Goal: Information Seeking & Learning: Compare options

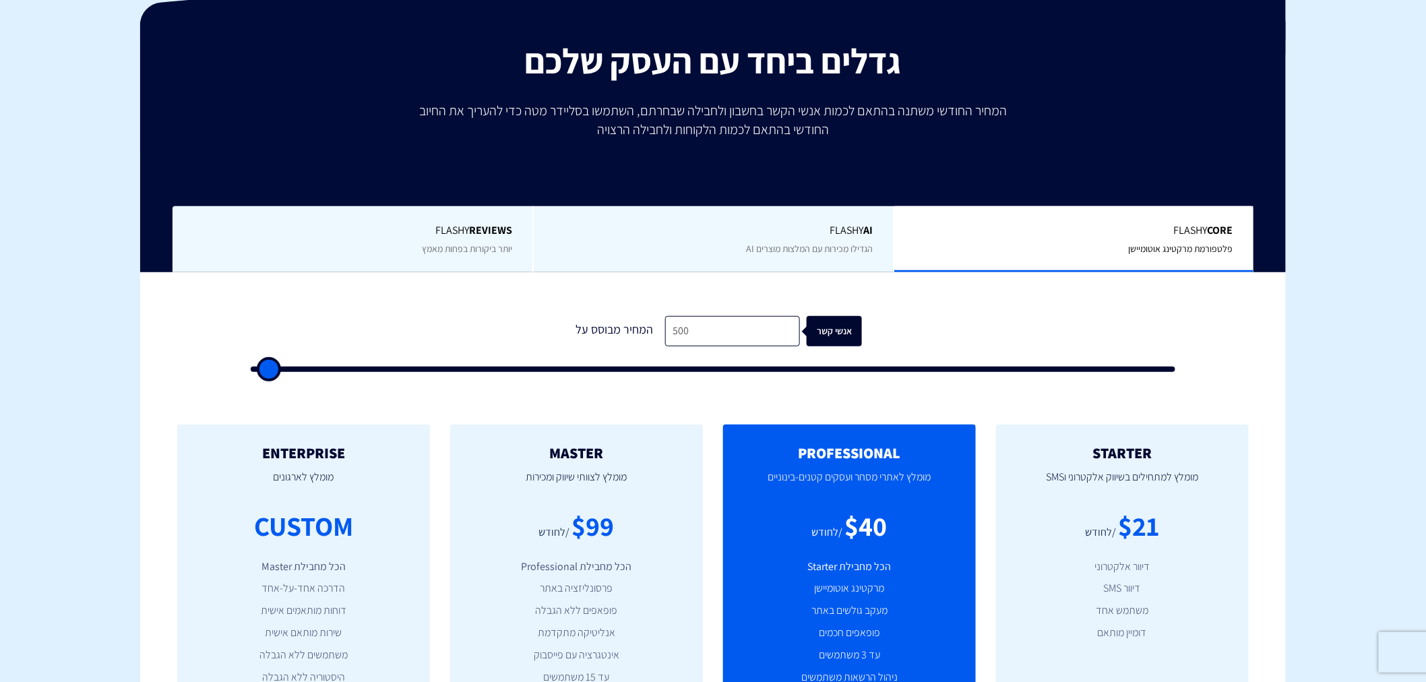
click at [463, 226] on span "Flashy REVIEWS" at bounding box center [352, 230] width 319 height 15
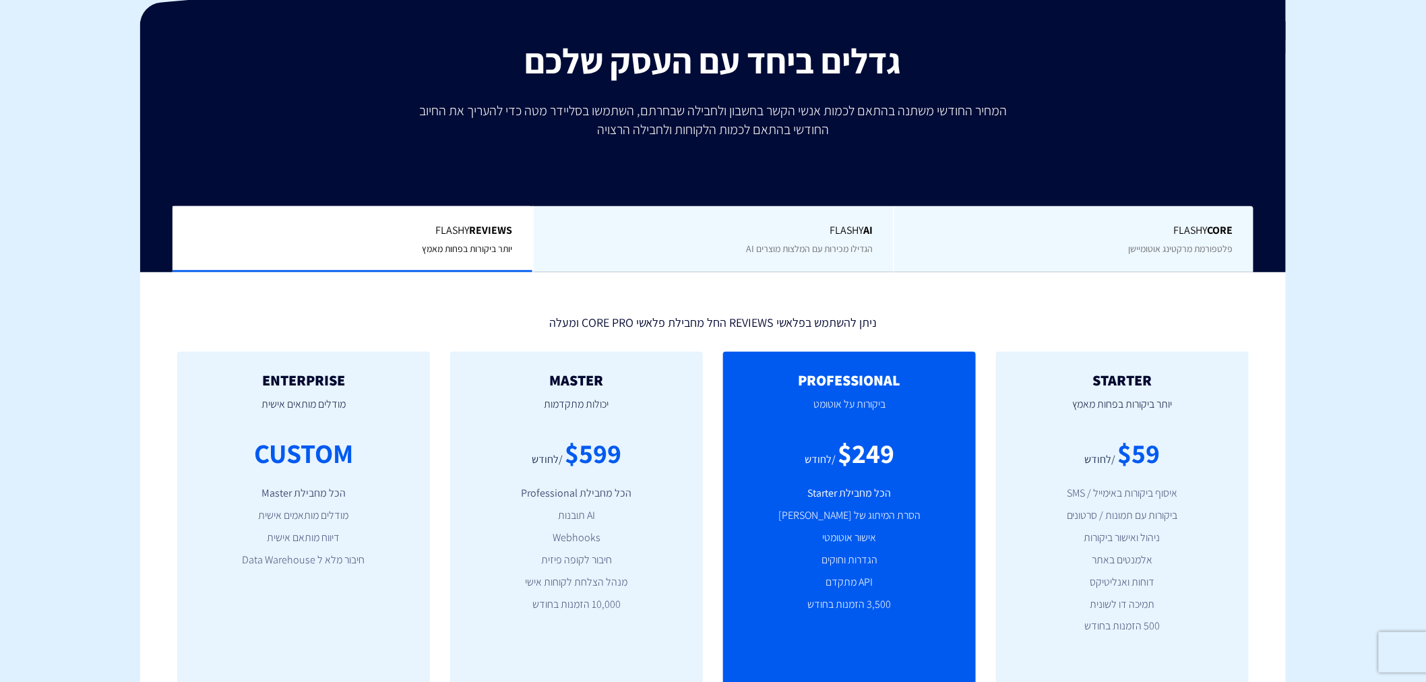
click at [1087, 232] on span "Flashy Core" at bounding box center [1073, 230] width 319 height 15
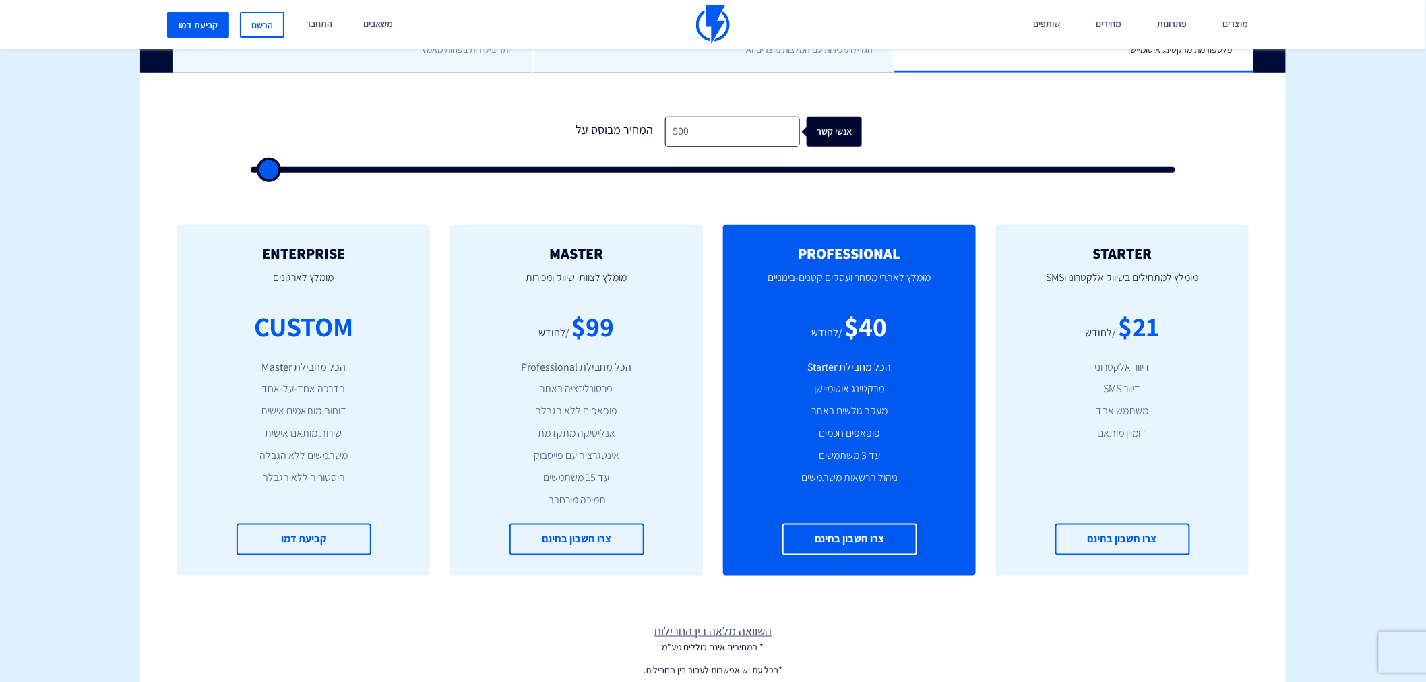
scroll to position [199, 0]
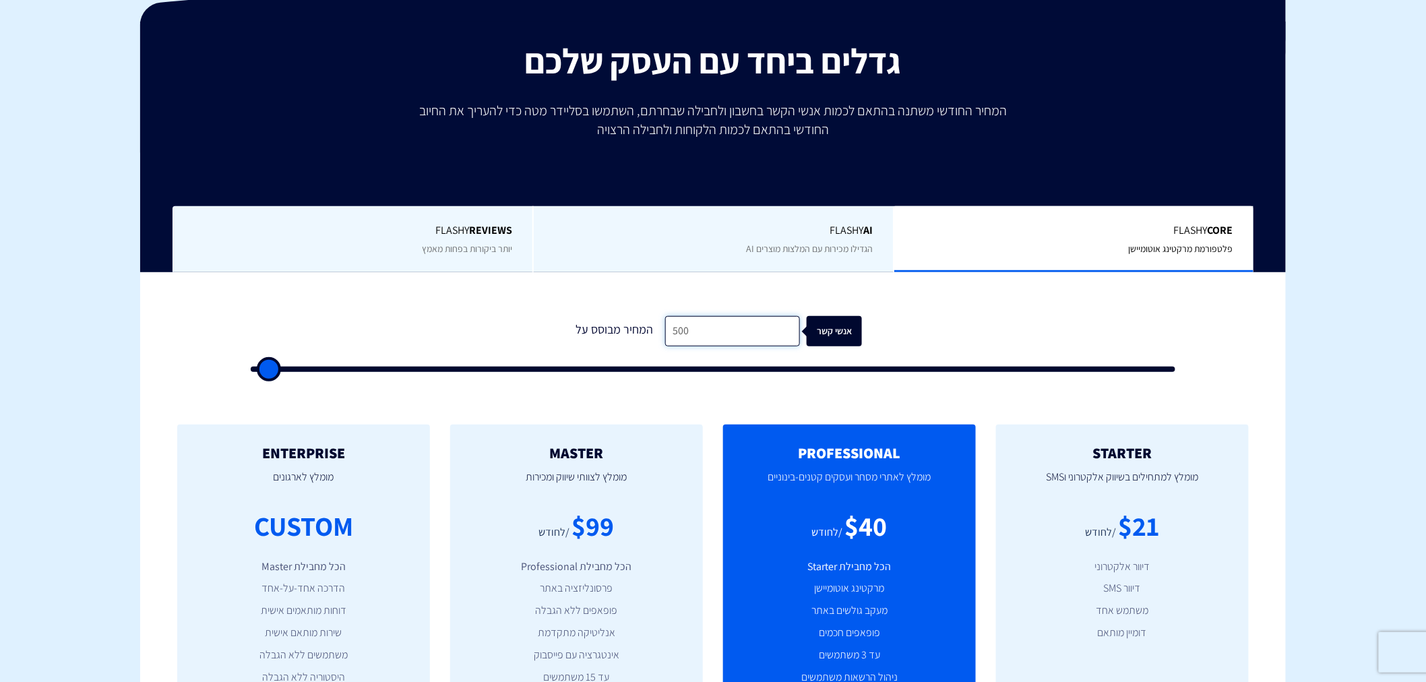
click at [696, 336] on input "500" at bounding box center [732, 331] width 135 height 30
type input "2"
type input "500"
type input "26"
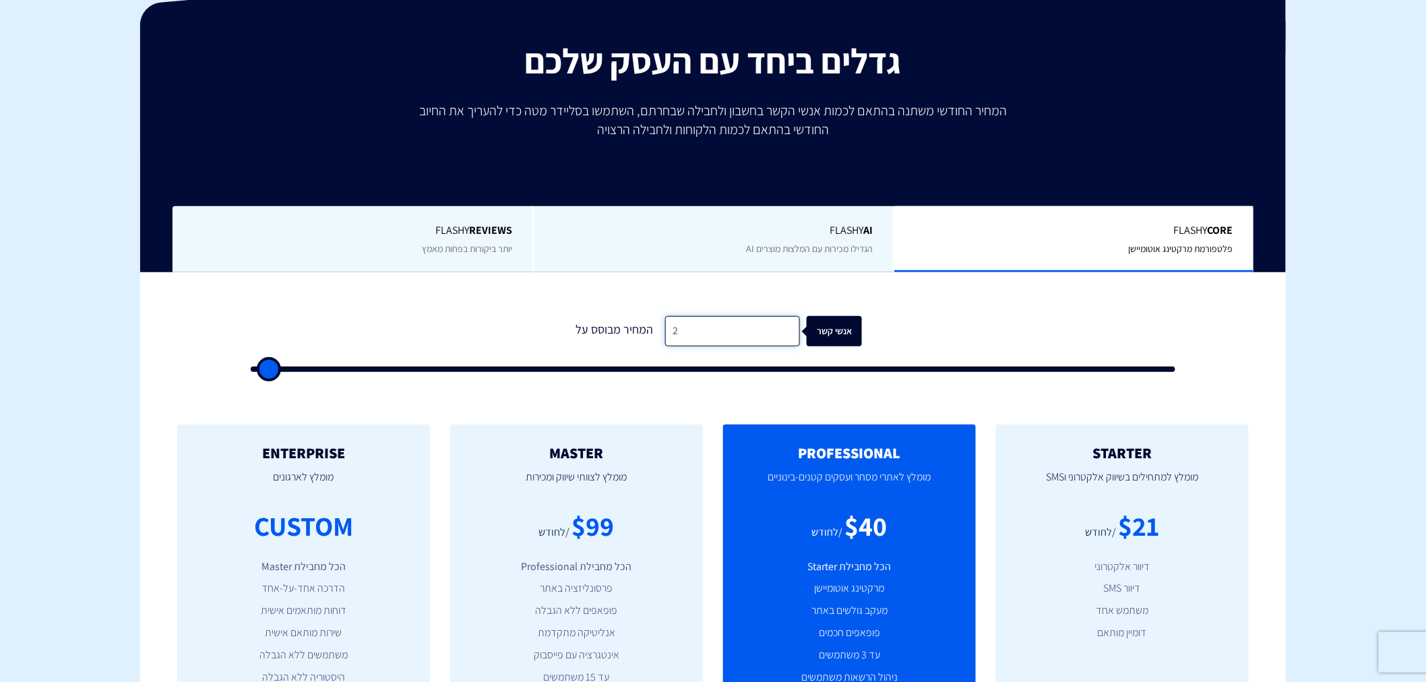
type input "500"
type input "260"
type input "500"
click at [685, 333] on input "260" at bounding box center [732, 331] width 135 height 30
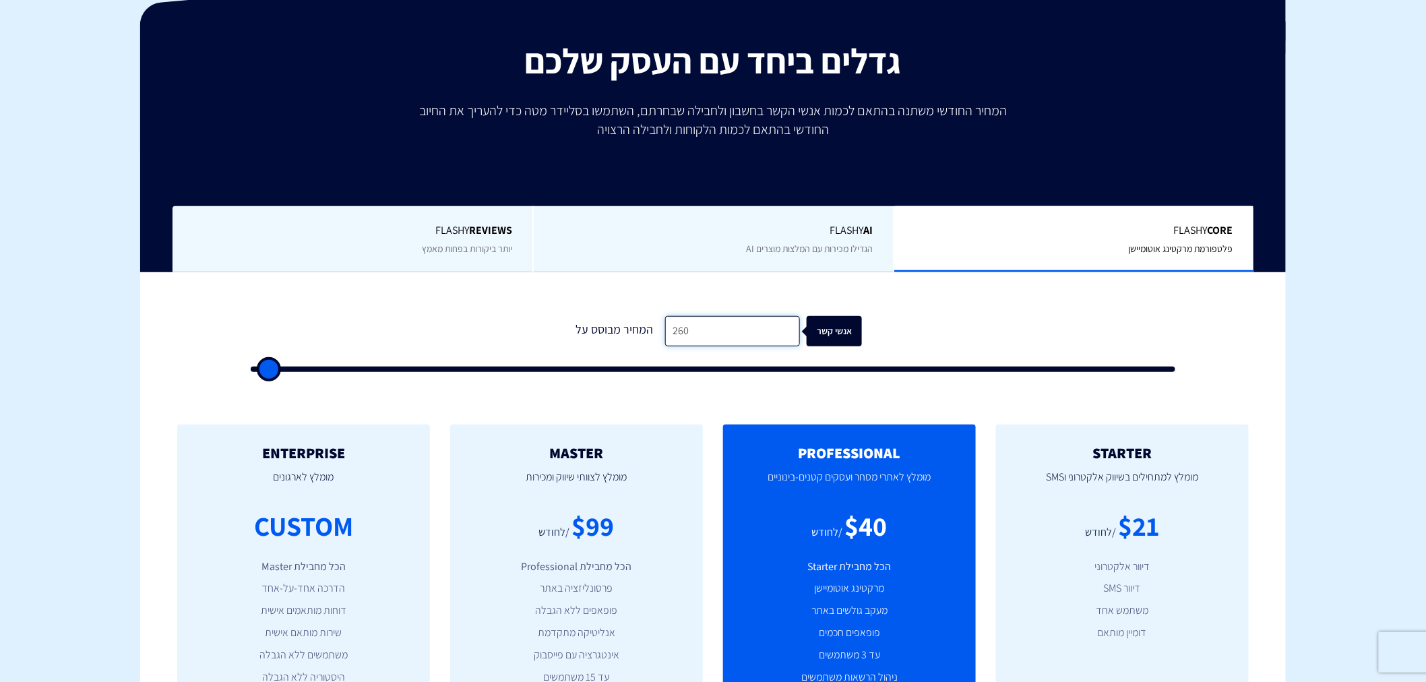
type input "3"
type input "500"
type input "30"
type input "500"
type input "300"
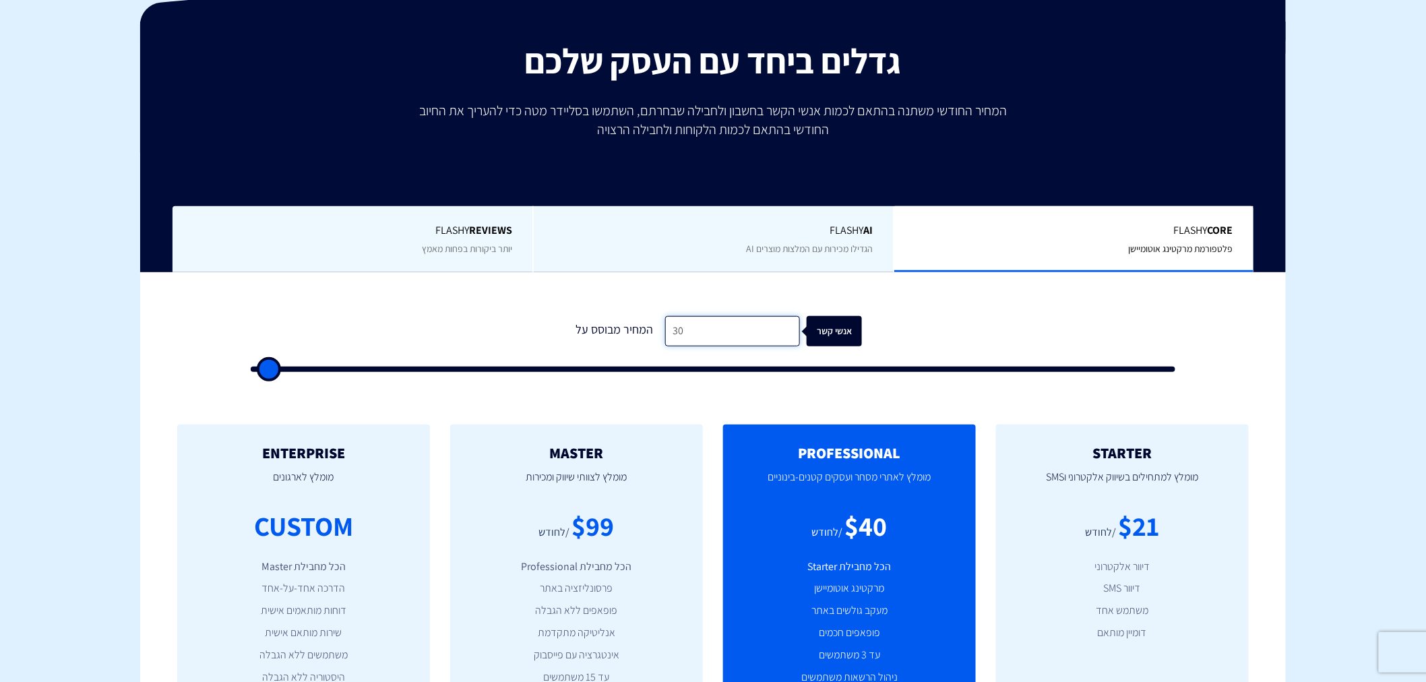
type input "500"
click at [632, 499] on p "מומלץ לצוותי שיווק ומכירות" at bounding box center [576, 484] width 212 height 46
drag, startPoint x: 1145, startPoint y: 436, endPoint x: 1076, endPoint y: 631, distance: 207.3
click at [1076, 631] on div "STARTER מומלץ למתחילים בשיווק אלקטרוני וSMS $21 /לחודש דיוור אלקטרוני דיוור SMS…" at bounding box center [1122, 599] width 253 height 350
click at [1124, 508] on div "$21" at bounding box center [1138, 526] width 41 height 38
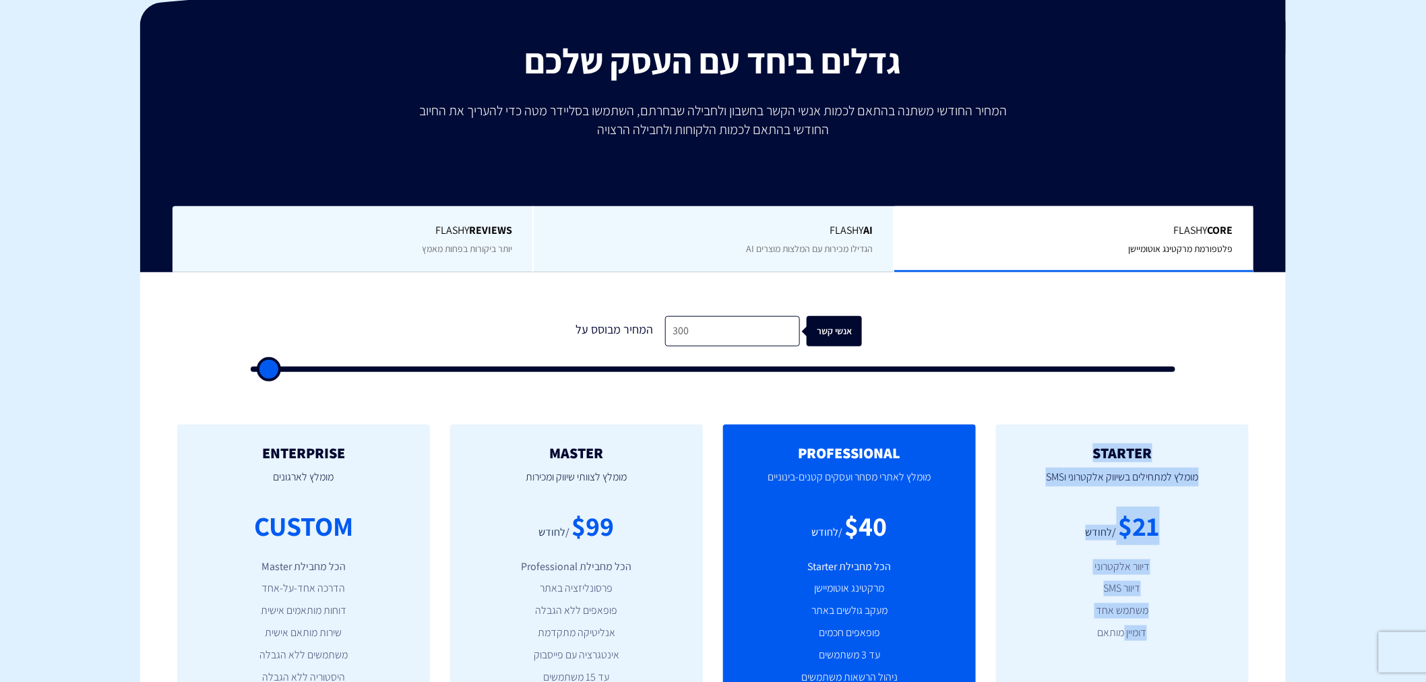
drag, startPoint x: 1168, startPoint y: 443, endPoint x: 978, endPoint y: 543, distance: 214.9
click at [1120, 631] on div "STARTER מומלץ למתחילים בשיווק אלקטרוני וSMS $21 /לחודש דיוור אלקטרוני דיוור SMS…" at bounding box center [1122, 599] width 253 height 350
click at [387, 454] on h2 "ENTERPRISE" at bounding box center [303, 453] width 212 height 16
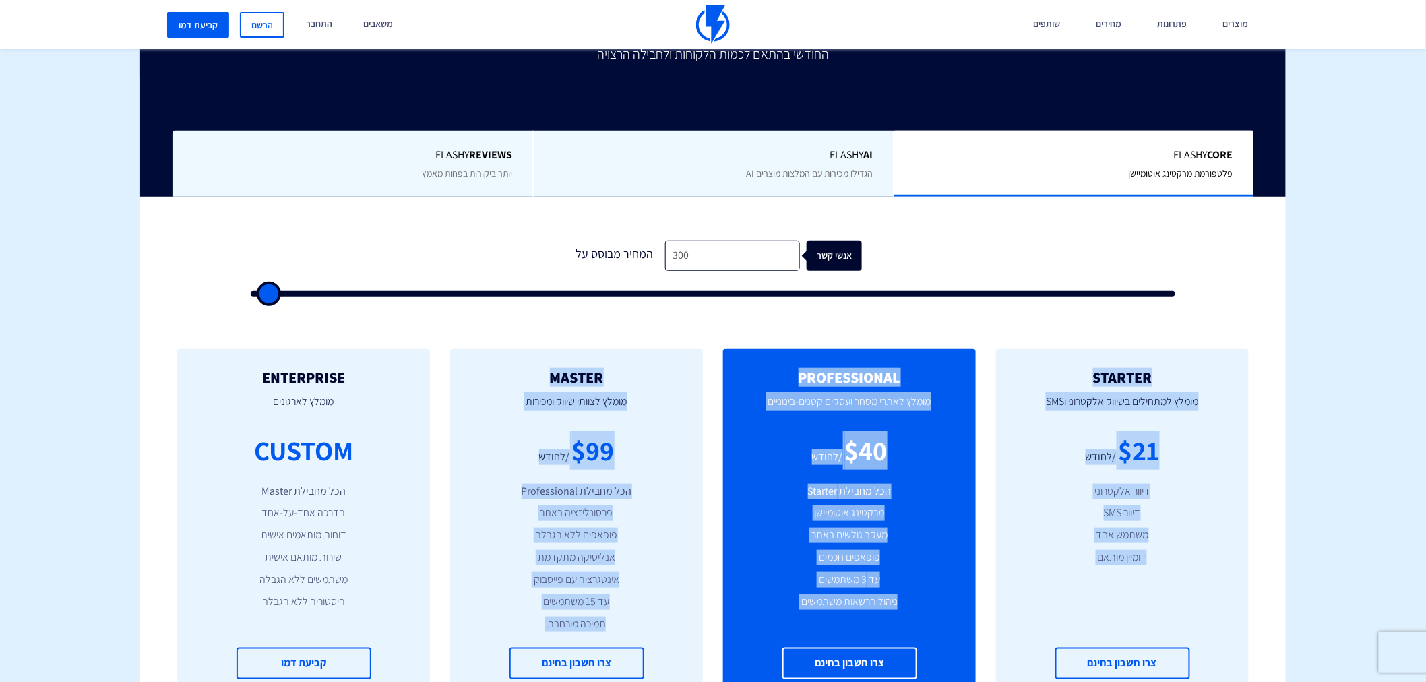
scroll to position [307, 0]
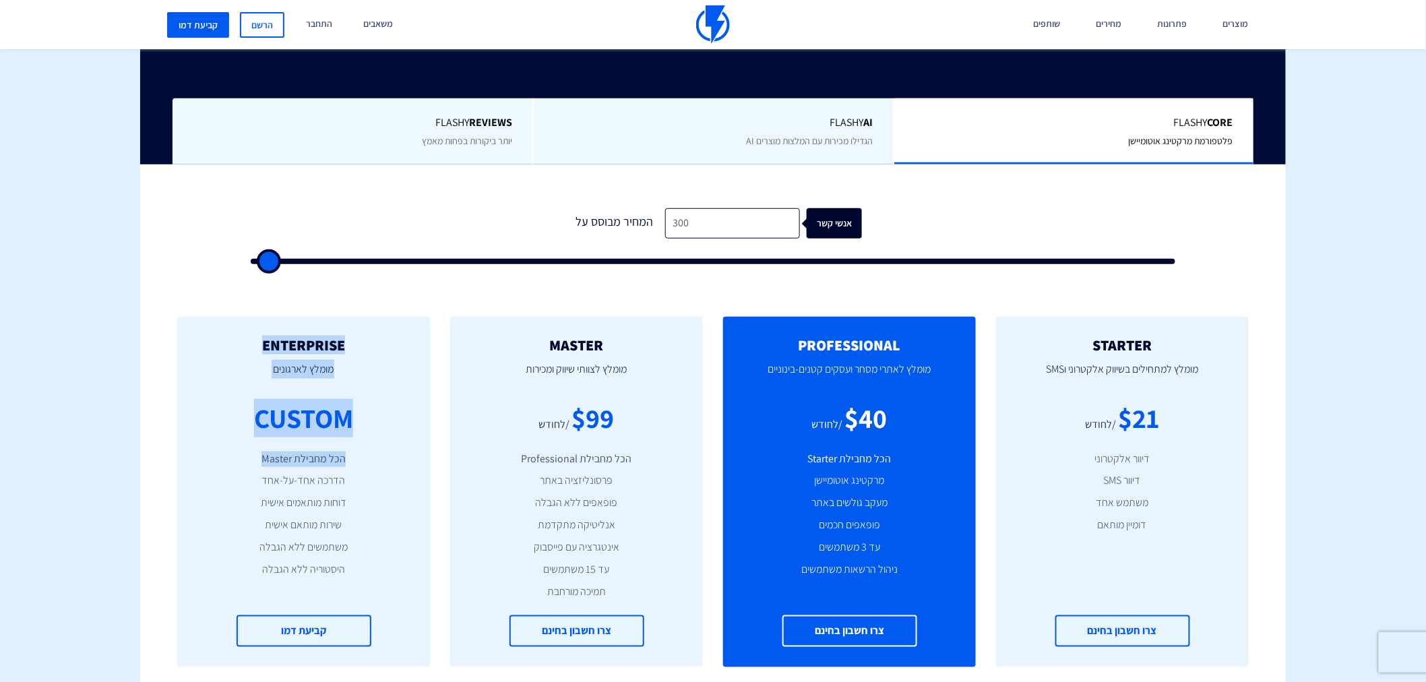
drag, startPoint x: 381, startPoint y: 443, endPoint x: 238, endPoint y: 441, distance: 142.8
click at [239, 439] on div "ENTERPRISE מומלץ לארגונים CUSTOM הכל מחבילת Master הדרכה אחד-על-אחד דוחות מותאמ…" at bounding box center [303, 492] width 253 height 350
click at [237, 441] on div "ENTERPRISE מומלץ לארגונים CUSTOM הכל מחבילת Master הדרכה אחד-על-אחד דוחות מותאמ…" at bounding box center [303, 492] width 253 height 350
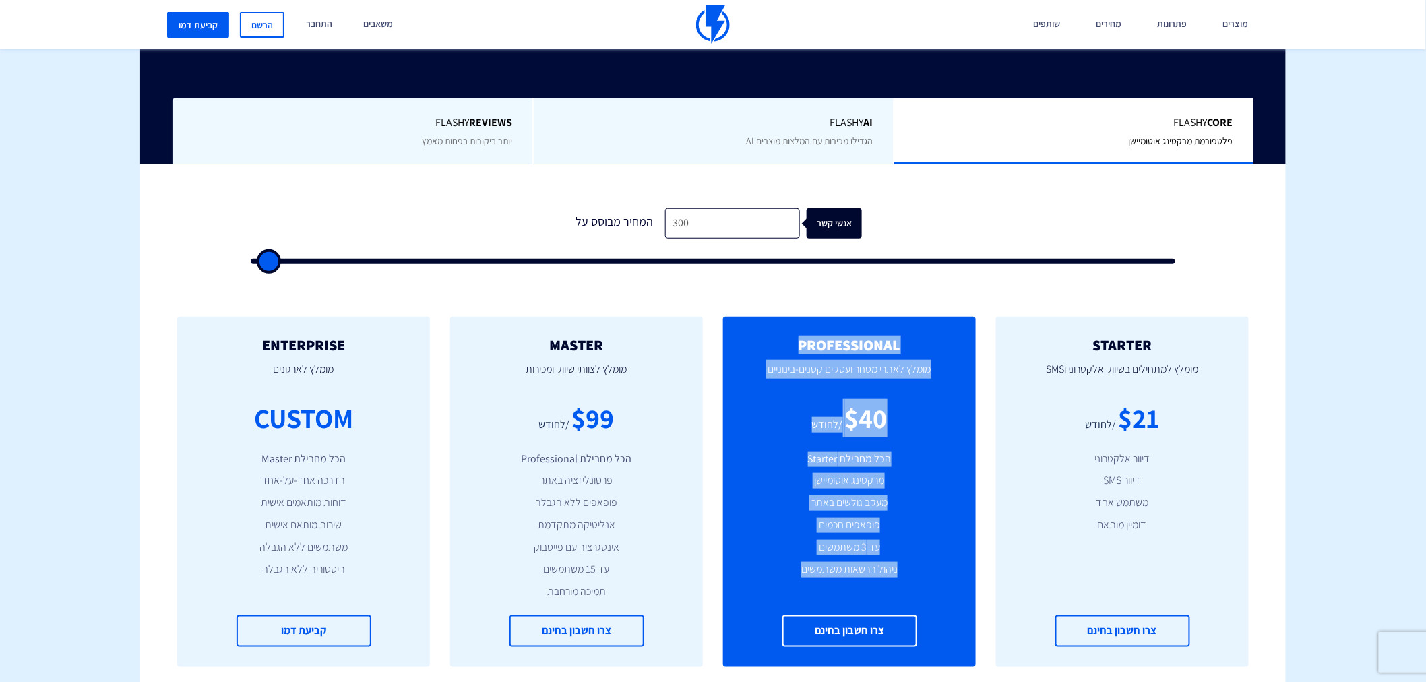
drag, startPoint x: 905, startPoint y: 340, endPoint x: 784, endPoint y: 576, distance: 265.2
click at [784, 576] on div "PROFESSIONAL מומלץ לאתרי מסחר ועסקים קטנים-בינוניים $40 /לחודש הכל מחבילת Start…" at bounding box center [849, 492] width 253 height 350
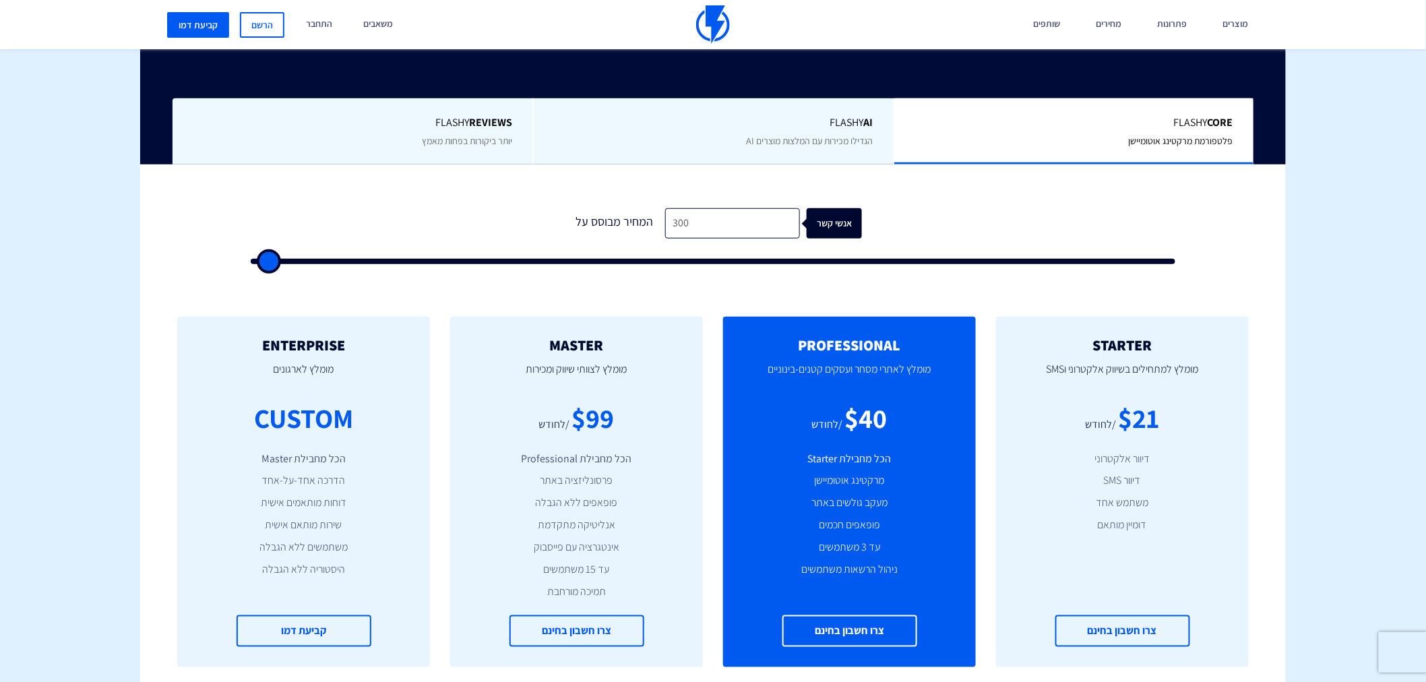
click at [645, 453] on li "הכל מחבילת Professional" at bounding box center [576, 458] width 212 height 15
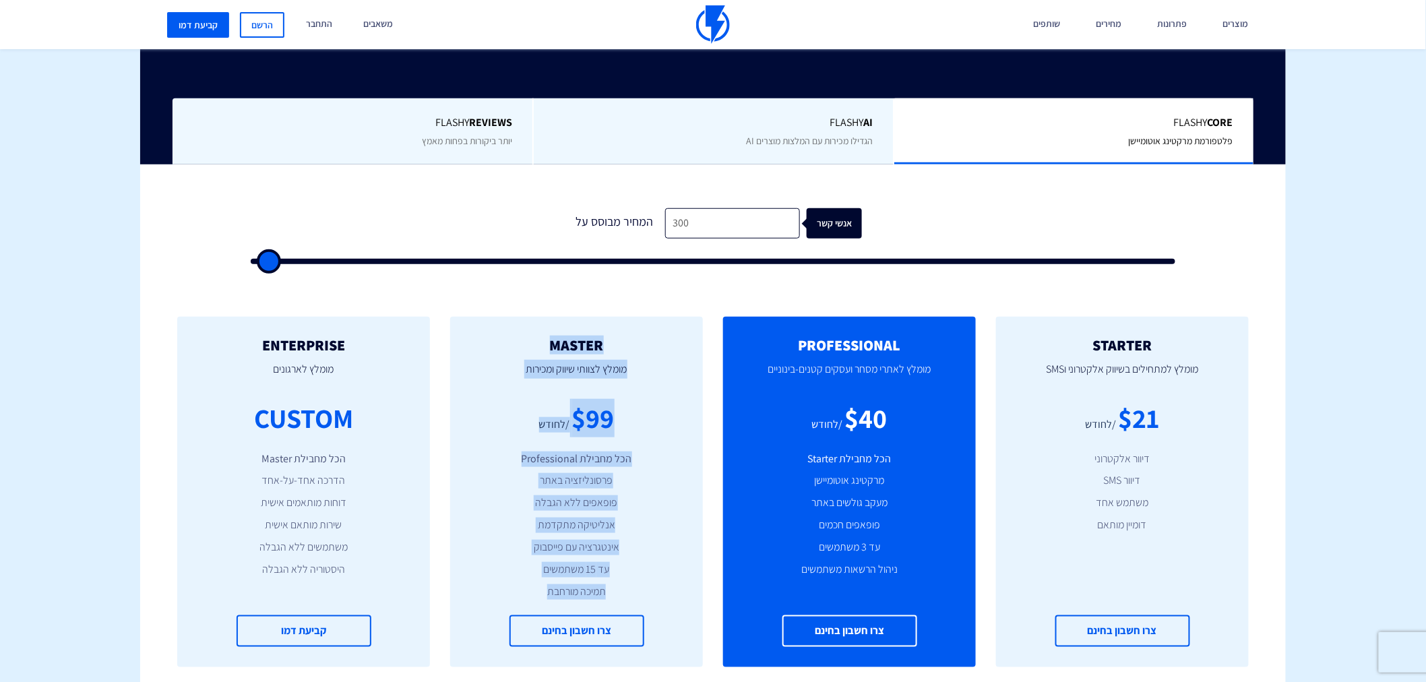
drag, startPoint x: 640, startPoint y: 330, endPoint x: 480, endPoint y: 589, distance: 304.4
click at [480, 589] on div "MASTER [PERSON_NAME] לצוותי שיווק ומכירות $99 /לחודש הכל מחבילת Professional פר…" at bounding box center [576, 492] width 253 height 350
click at [645, 362] on p "מומלץ לצוותי שיווק ומכירות" at bounding box center [576, 376] width 212 height 46
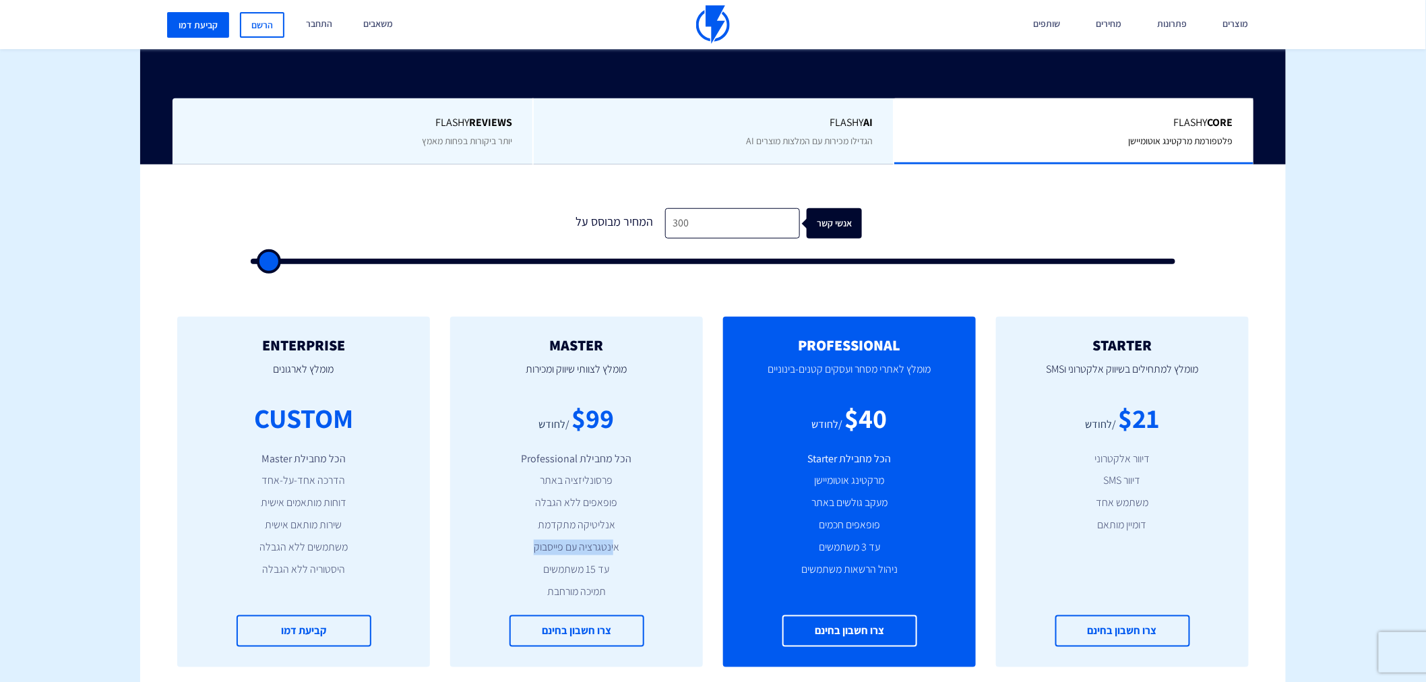
drag, startPoint x: 519, startPoint y: 541, endPoint x: 613, endPoint y: 544, distance: 94.4
click at [613, 544] on li "אינטגרציה עם פייסבוק" at bounding box center [576, 547] width 212 height 15
click at [729, 231] on input "300" at bounding box center [732, 223] width 135 height 30
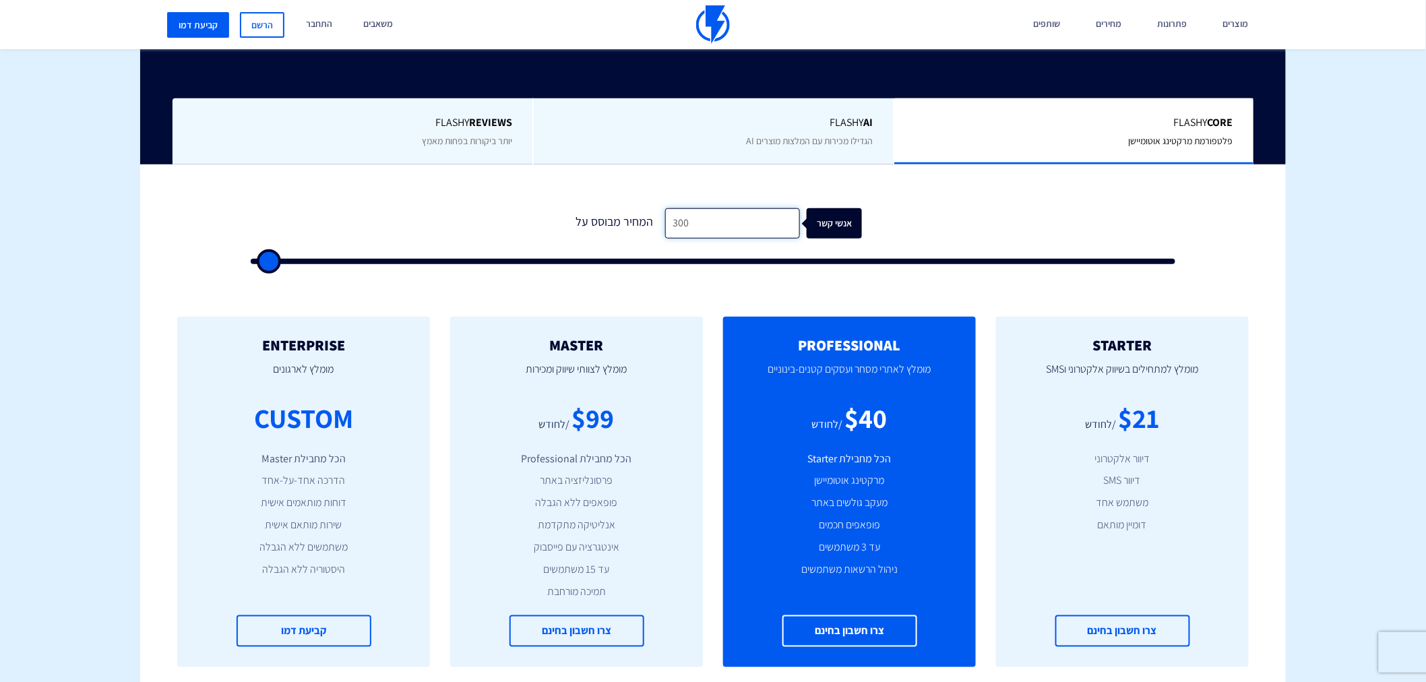
click at [729, 231] on input "300" at bounding box center [732, 223] width 135 height 30
click at [714, 224] on input "300" at bounding box center [732, 223] width 135 height 30
drag, startPoint x: 714, startPoint y: 224, endPoint x: 648, endPoint y: 224, distance: 66.0
click at [648, 224] on div "המחיר מבוסס על 300 אנשי קשר" at bounding box center [713, 223] width 298 height 30
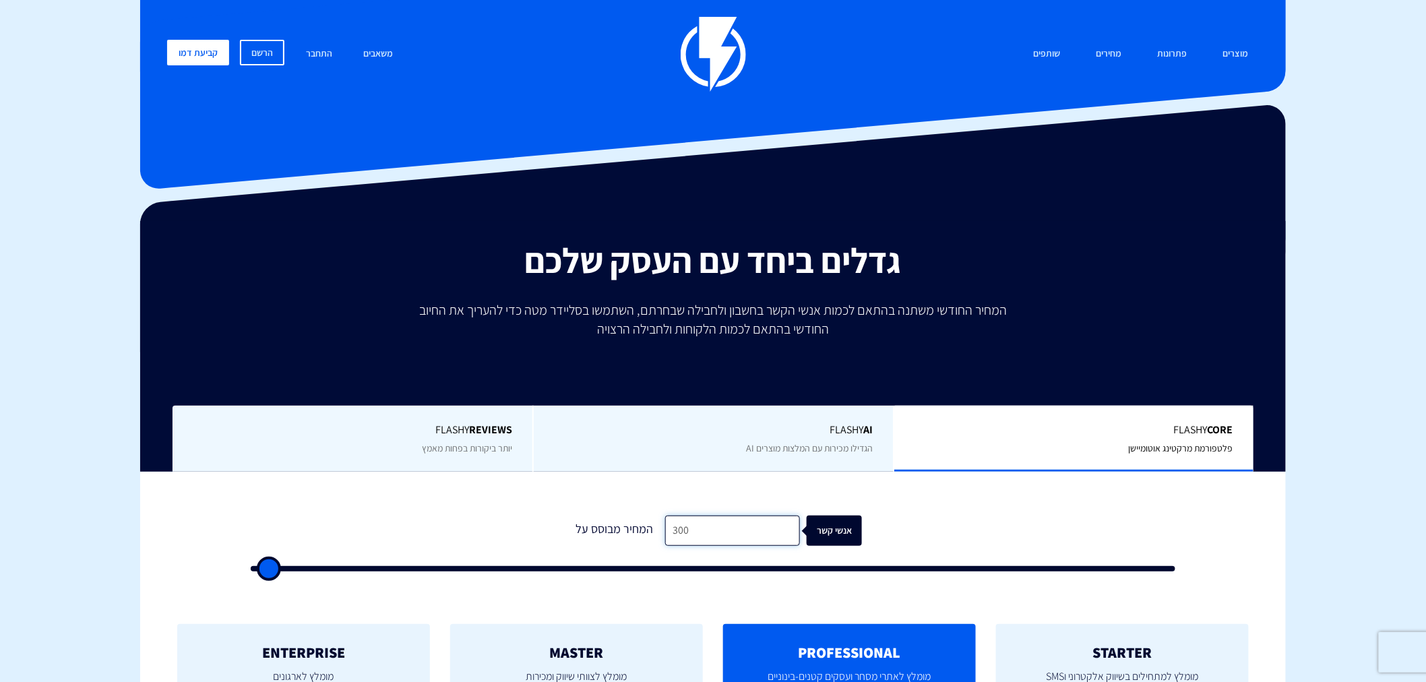
scroll to position [199, 0]
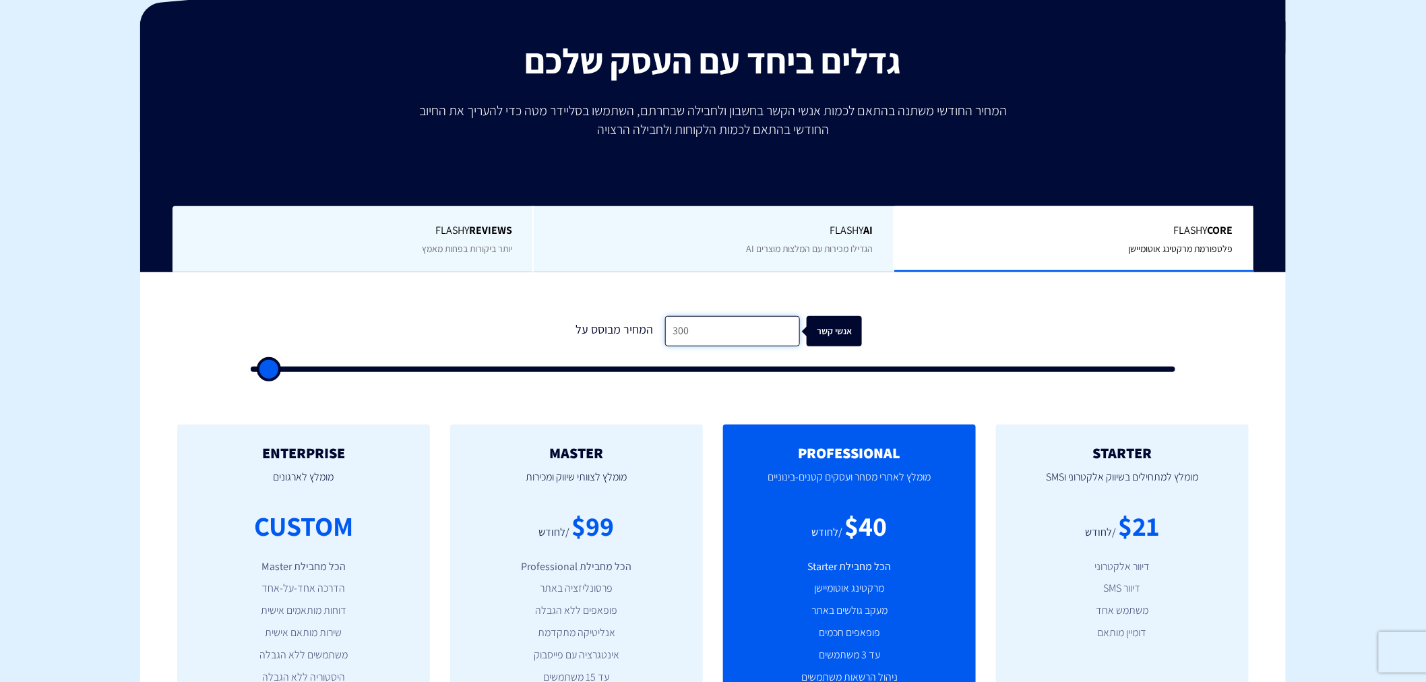
click at [697, 337] on input "300" at bounding box center [732, 331] width 135 height 30
click at [697, 336] on input "300" at bounding box center [732, 331] width 135 height 30
type input "4"
type input "500"
type input "40"
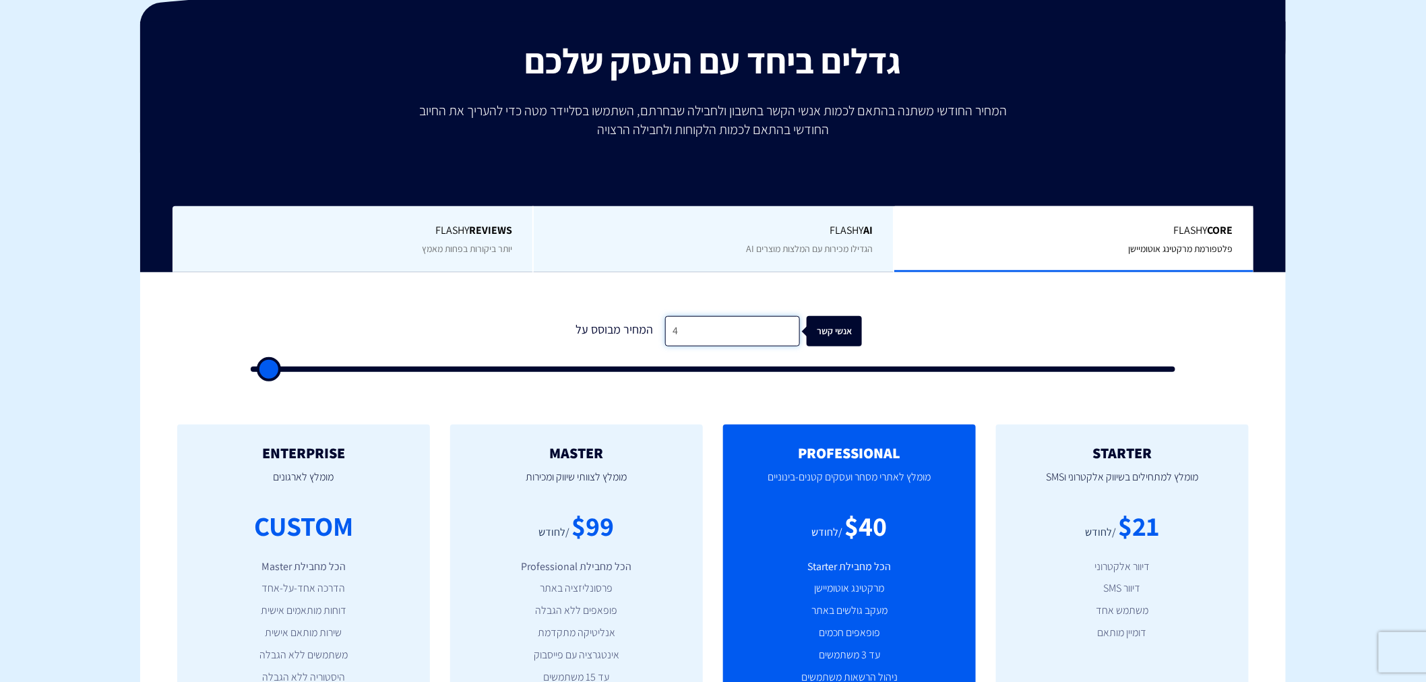
type input "500"
type input "400"
type input "500"
click at [726, 342] on input "400" at bounding box center [732, 331] width 135 height 30
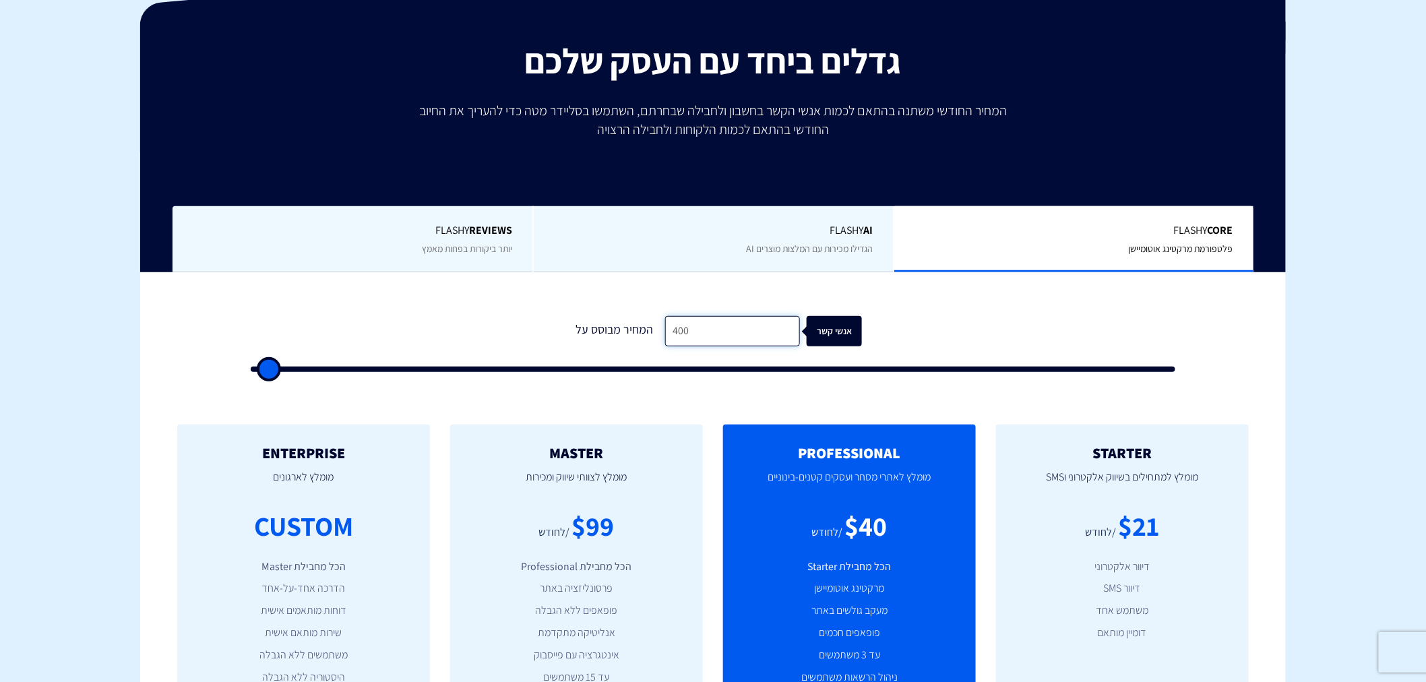
click at [699, 331] on input "400" at bounding box center [732, 331] width 135 height 30
click at [702, 354] on form "1 המחיר מבוסס על 400 אנשי קשר" at bounding box center [713, 344] width 924 height 56
click at [705, 327] on input "400" at bounding box center [732, 331] width 135 height 30
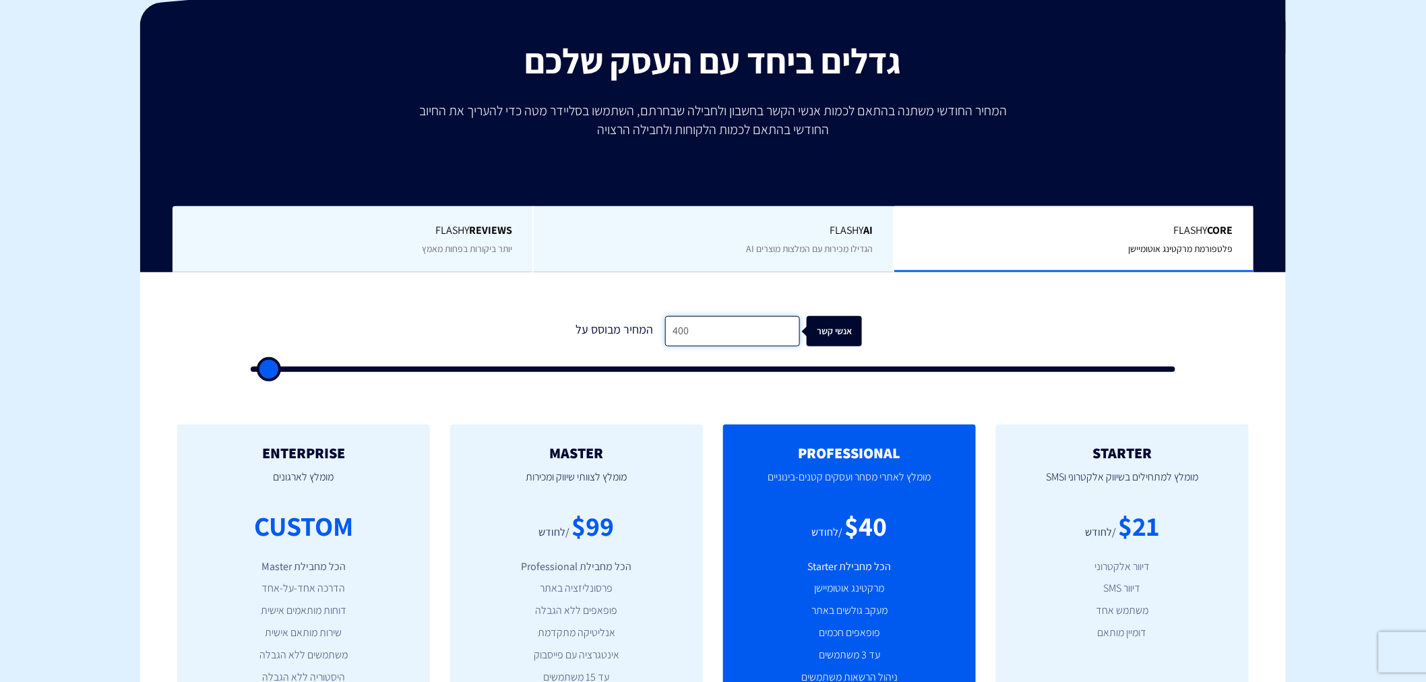
click at [705, 327] on input "400" at bounding box center [732, 331] width 135 height 30
type input "2"
type input "500"
type input "20"
type input "500"
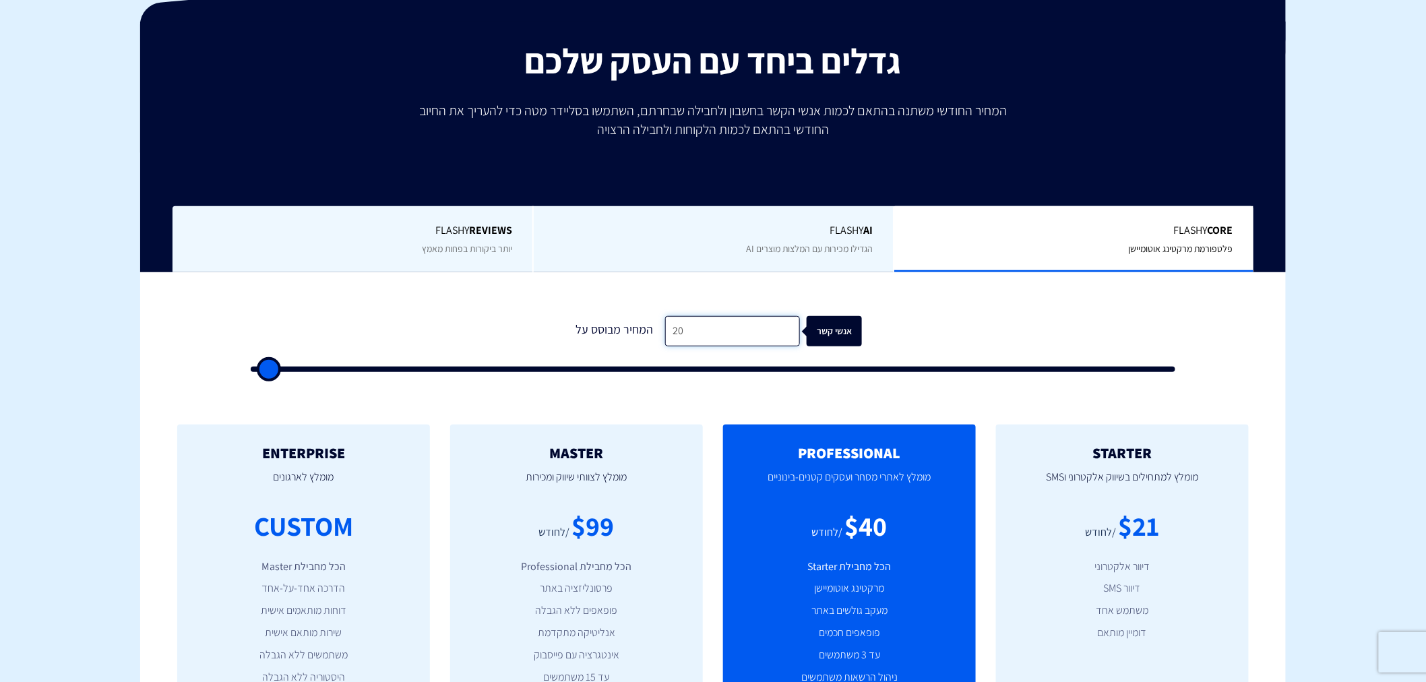
type input "200"
type input "500"
type input "2,000"
type input "2000"
click at [661, 531] on div "$99 /לחודש" at bounding box center [576, 526] width 212 height 38
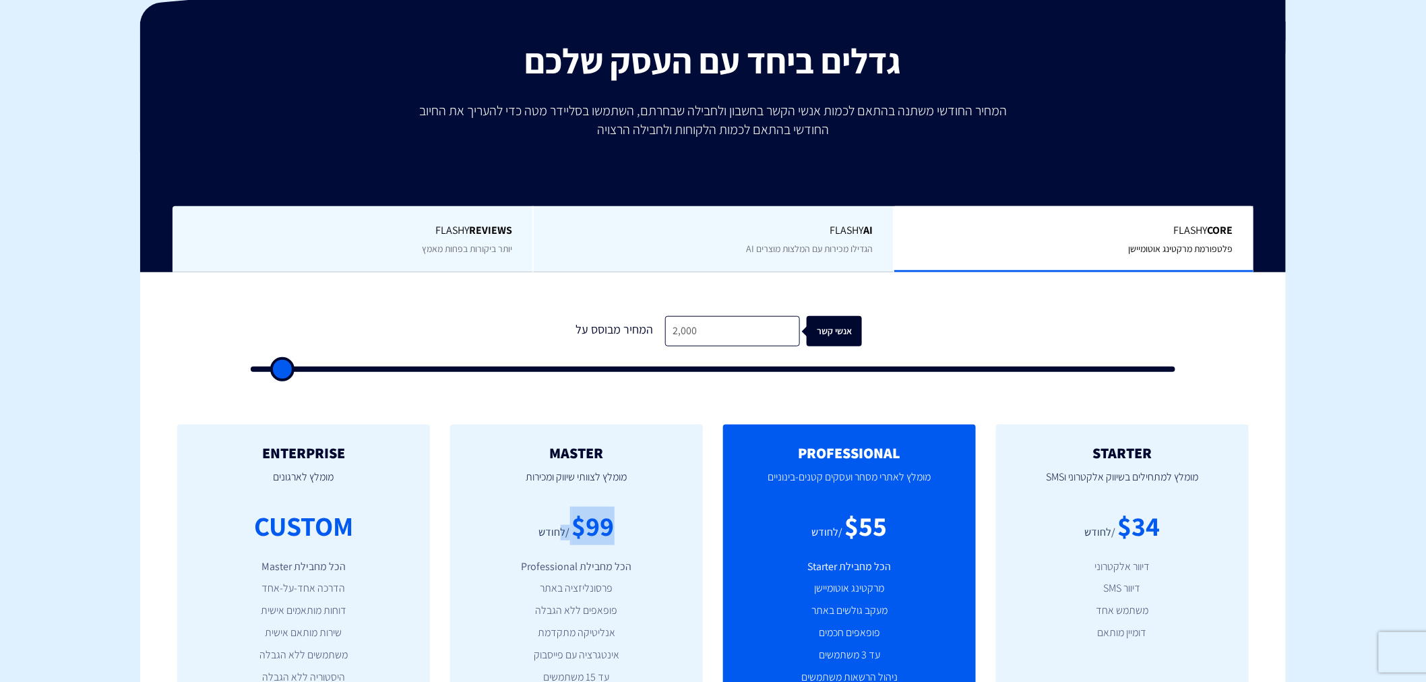
click at [579, 526] on div "$99" at bounding box center [593, 526] width 42 height 38
click at [554, 528] on div "/לחודש" at bounding box center [554, 532] width 31 height 15
click at [741, 325] on input "2,000" at bounding box center [732, 331] width 135 height 30
type input "2"
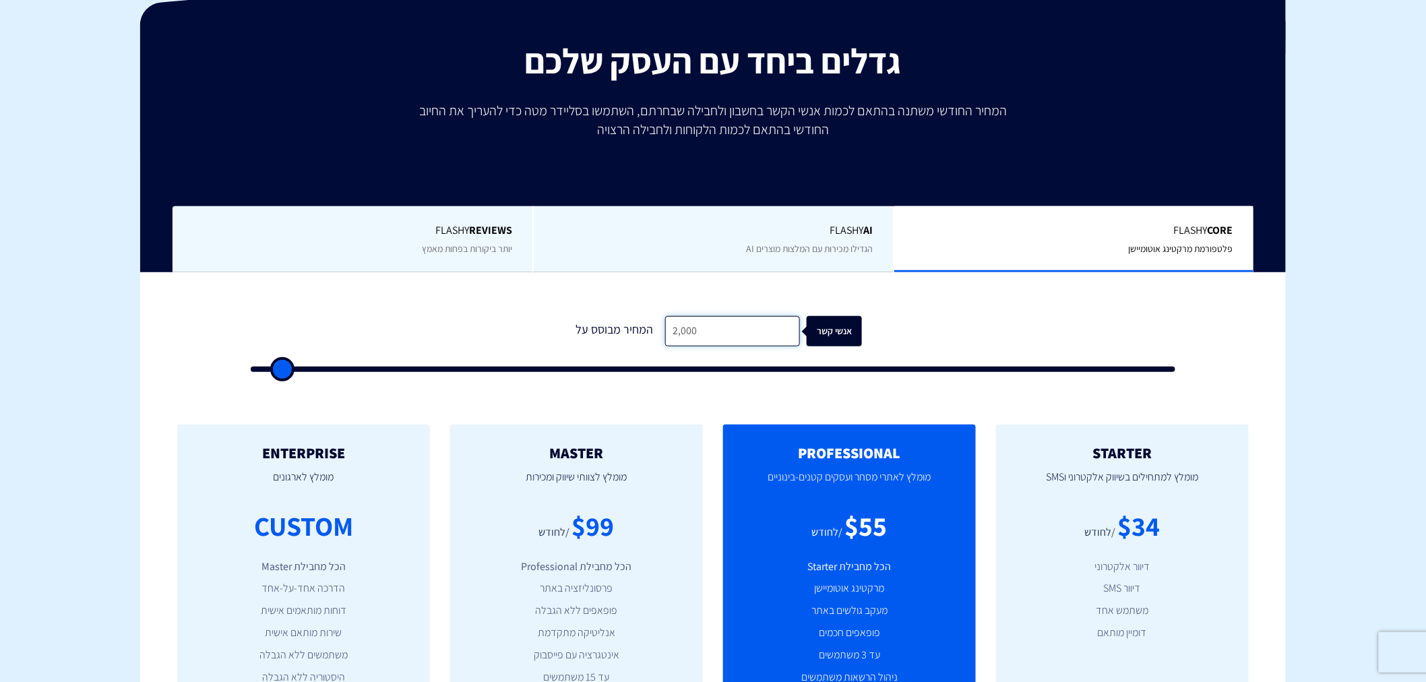
type input "500"
type input "25"
type input "500"
type input "250"
type input "500"
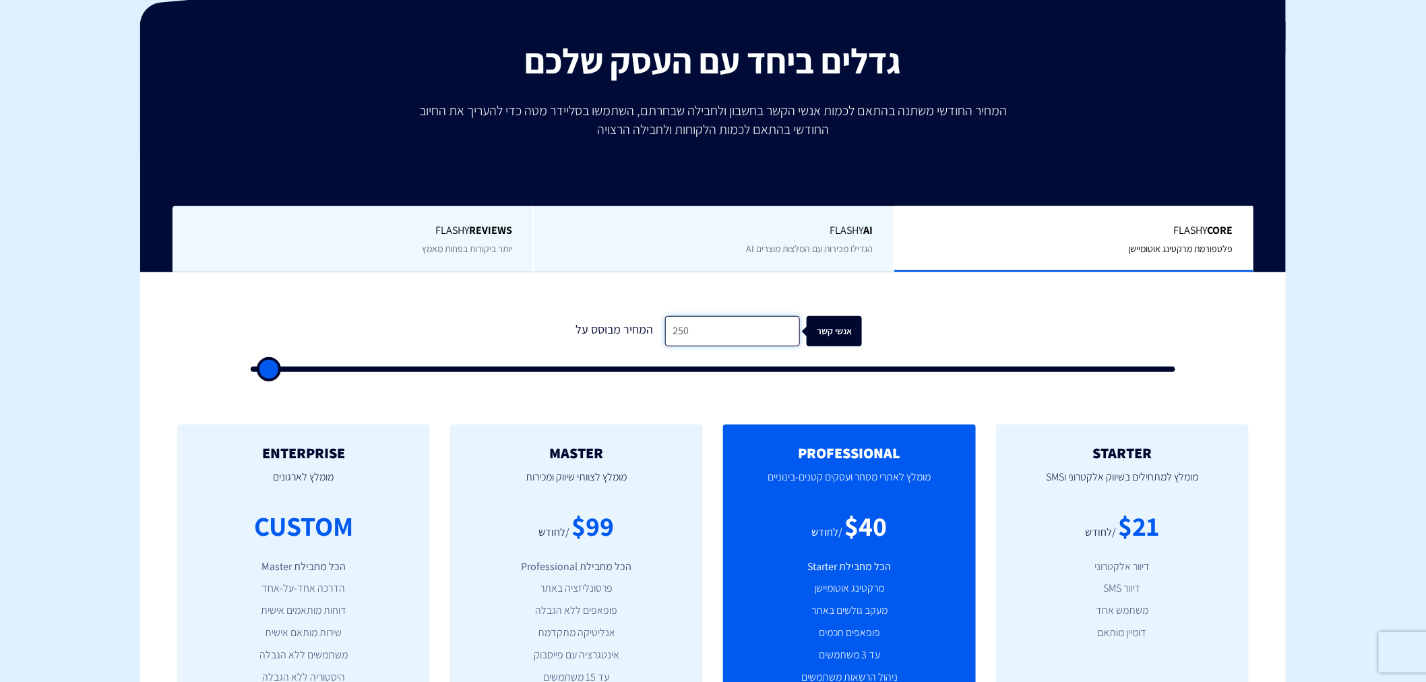
type input "2,500"
type input "2500"
click at [618, 530] on div "$113" at bounding box center [593, 526] width 54 height 38
click at [714, 327] on input "2,500" at bounding box center [732, 331] width 135 height 30
click at [715, 327] on input "2,500" at bounding box center [732, 331] width 135 height 30
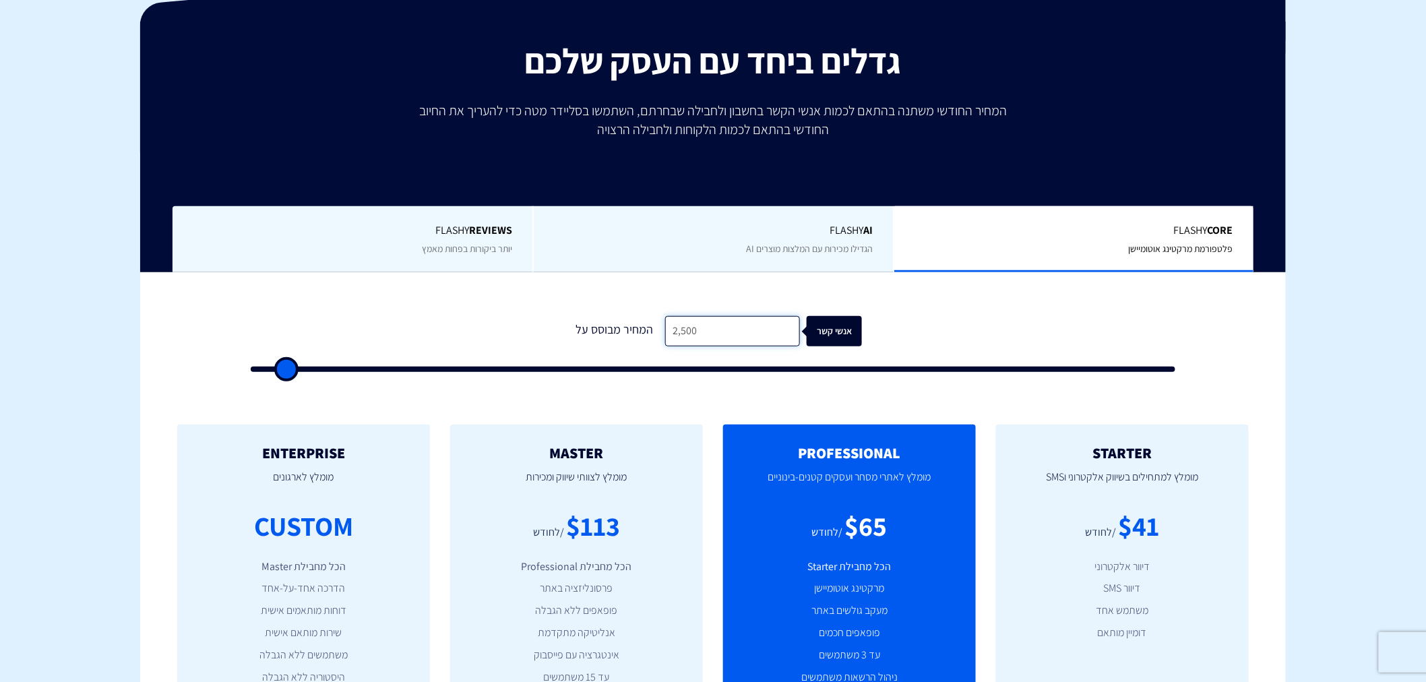
type input "4"
type input "500"
type input "40"
type input "500"
type input "400"
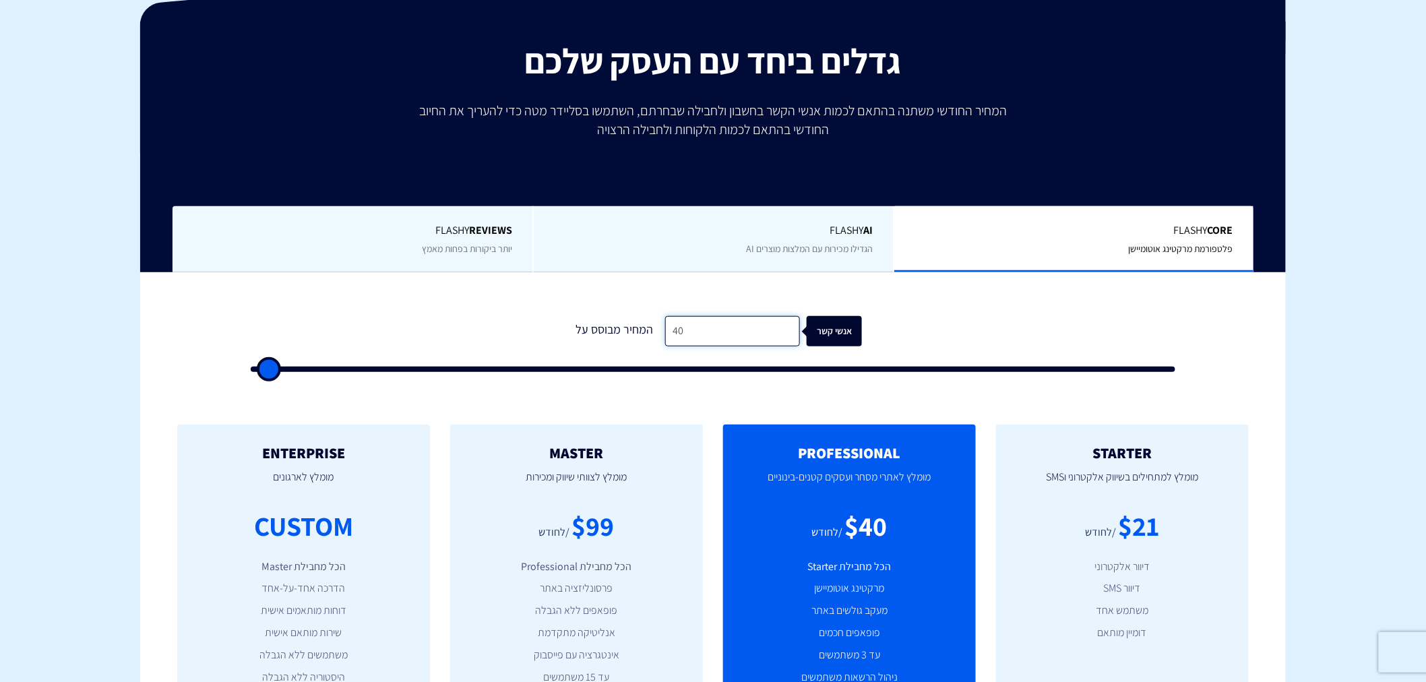
type input "500"
type input "4,000"
type input "4000"
click at [602, 527] on div "$155 /לחודש" at bounding box center [576, 526] width 212 height 38
click at [588, 531] on div "$155" at bounding box center [592, 526] width 55 height 38
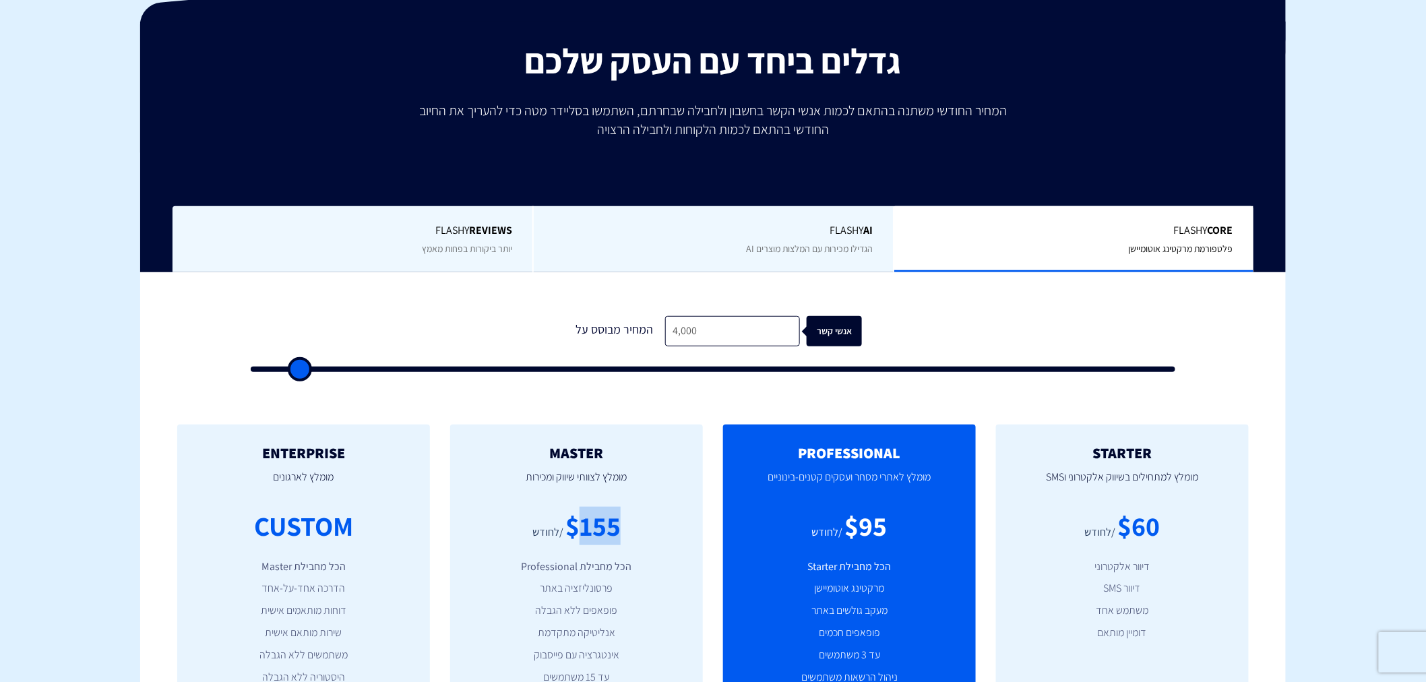
drag, startPoint x: 574, startPoint y: 541, endPoint x: 633, endPoint y: 542, distance: 59.3
click at [633, 542] on div "$155 /לחודש" at bounding box center [576, 526] width 212 height 38
click at [708, 325] on input "4,000" at bounding box center [732, 331] width 135 height 30
click at [709, 325] on input "4,000" at bounding box center [732, 331] width 135 height 30
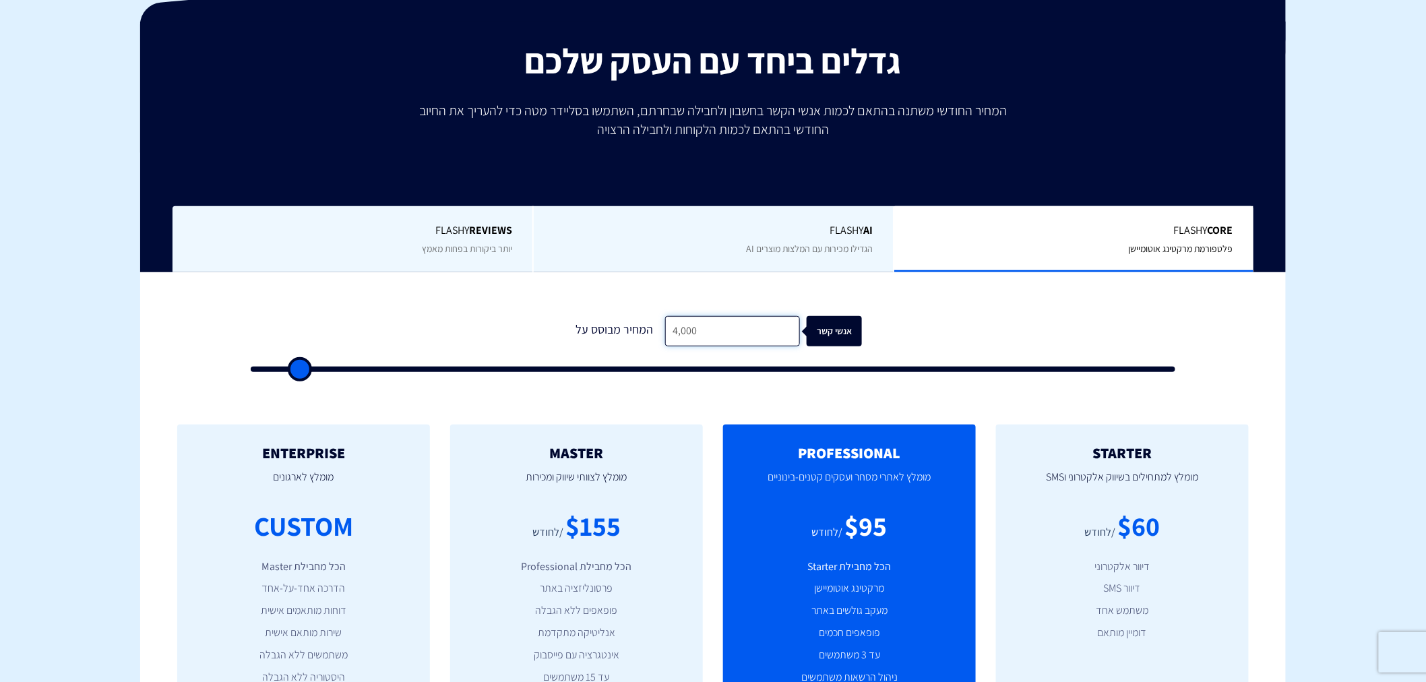
type input "4"
type input "500"
type input "3"
type input "500"
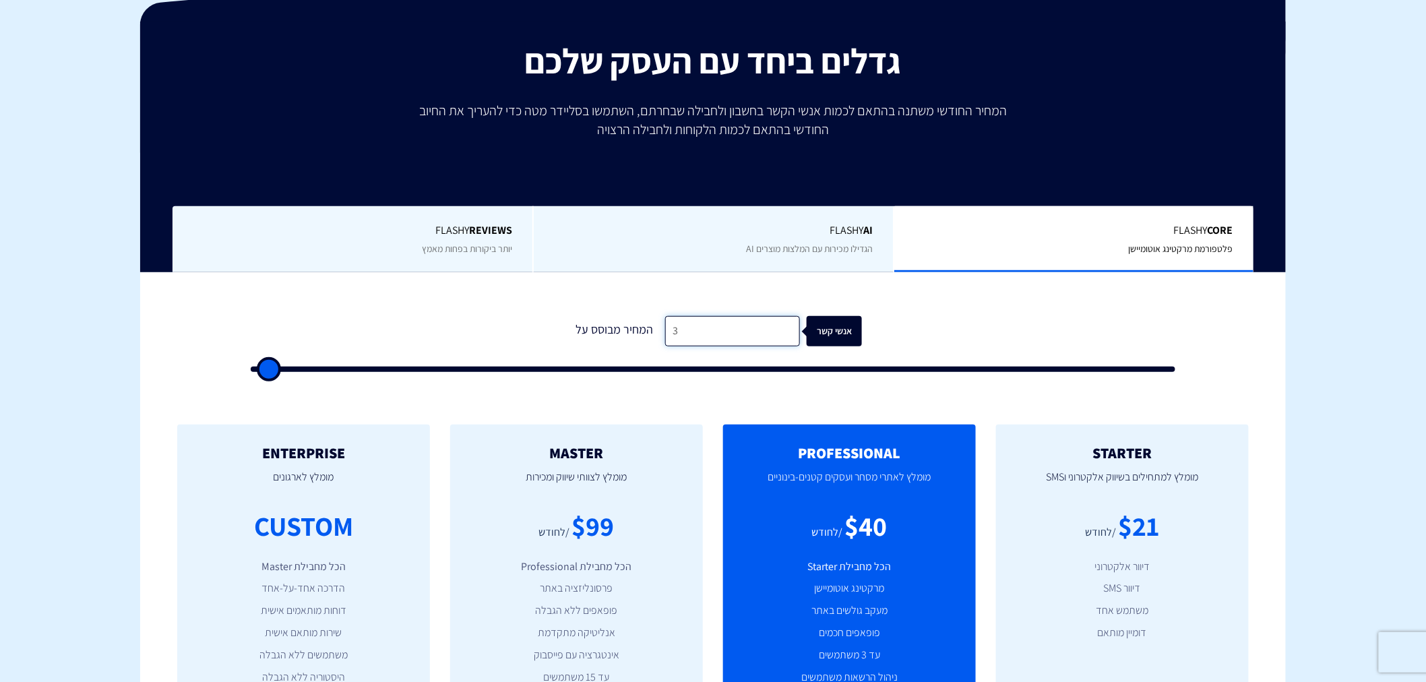
type input "33"
type input "500"
type input "330"
type input "500"
type input "3,300"
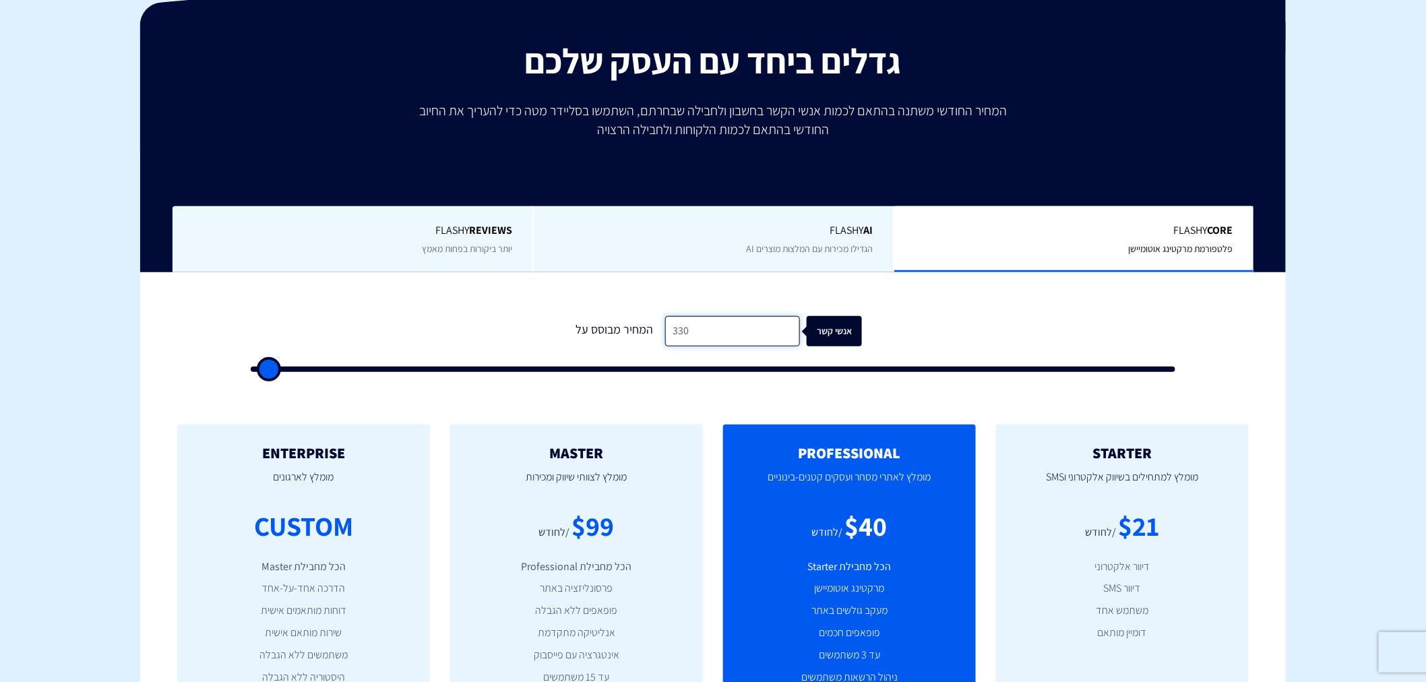
type input "3500"
click at [715, 331] on input "3,300" at bounding box center [732, 331] width 135 height 30
type input "500"
type input "2"
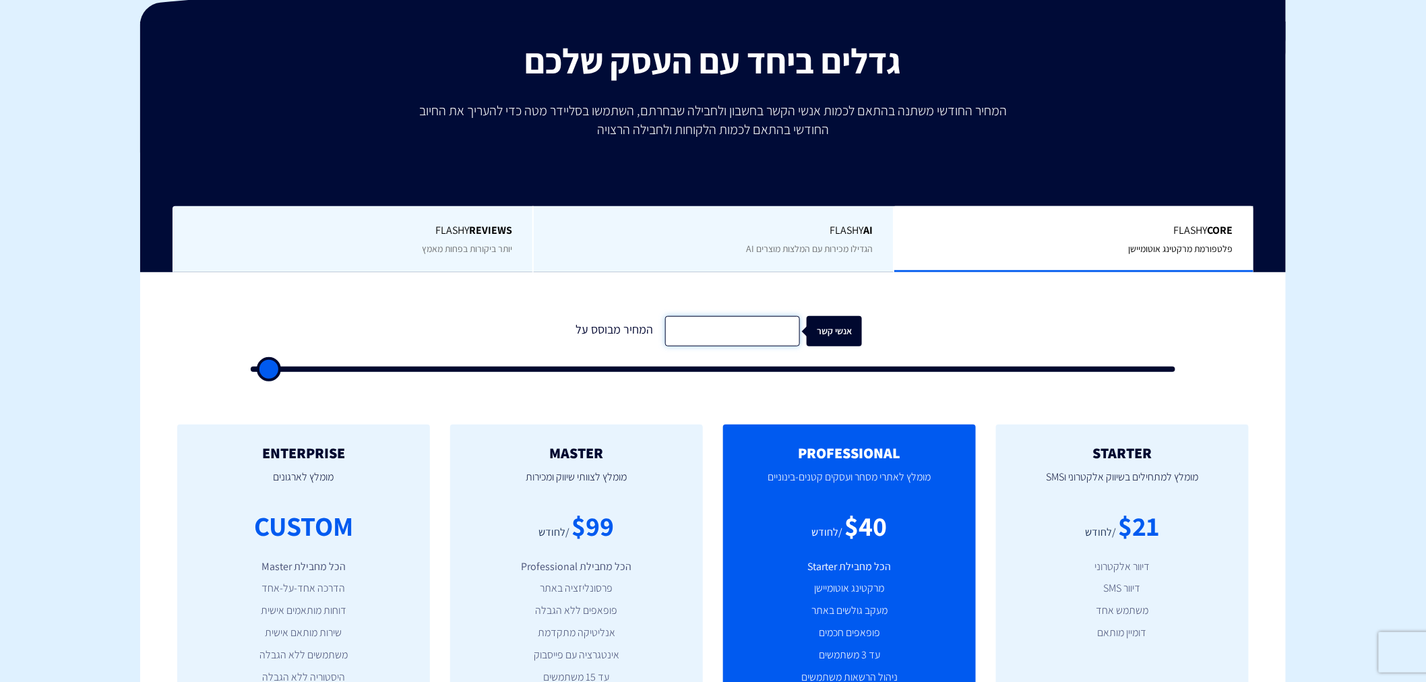
type input "500"
type input "20"
type input "500"
type input "200"
type input "500"
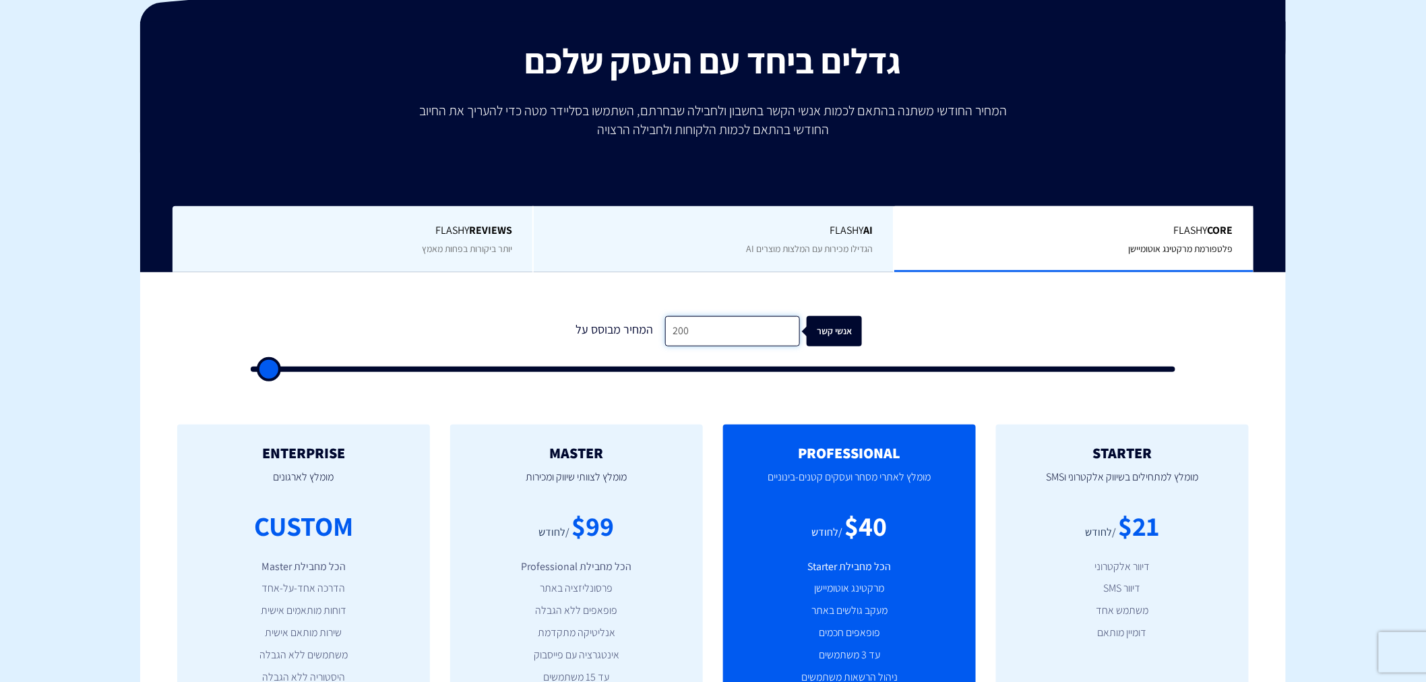
type input "2,000"
type input "2000"
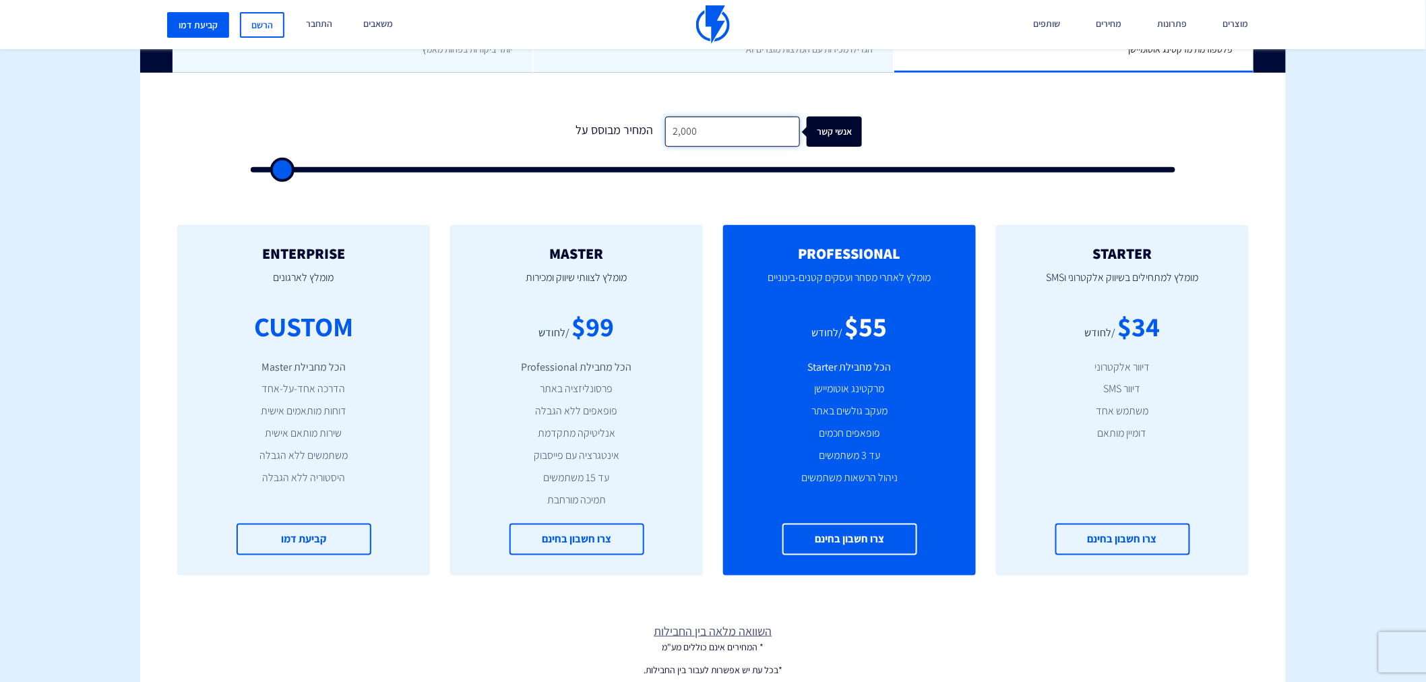
click at [705, 128] on input "2,000" at bounding box center [732, 132] width 135 height 30
type input "3"
type input "500"
type input "30"
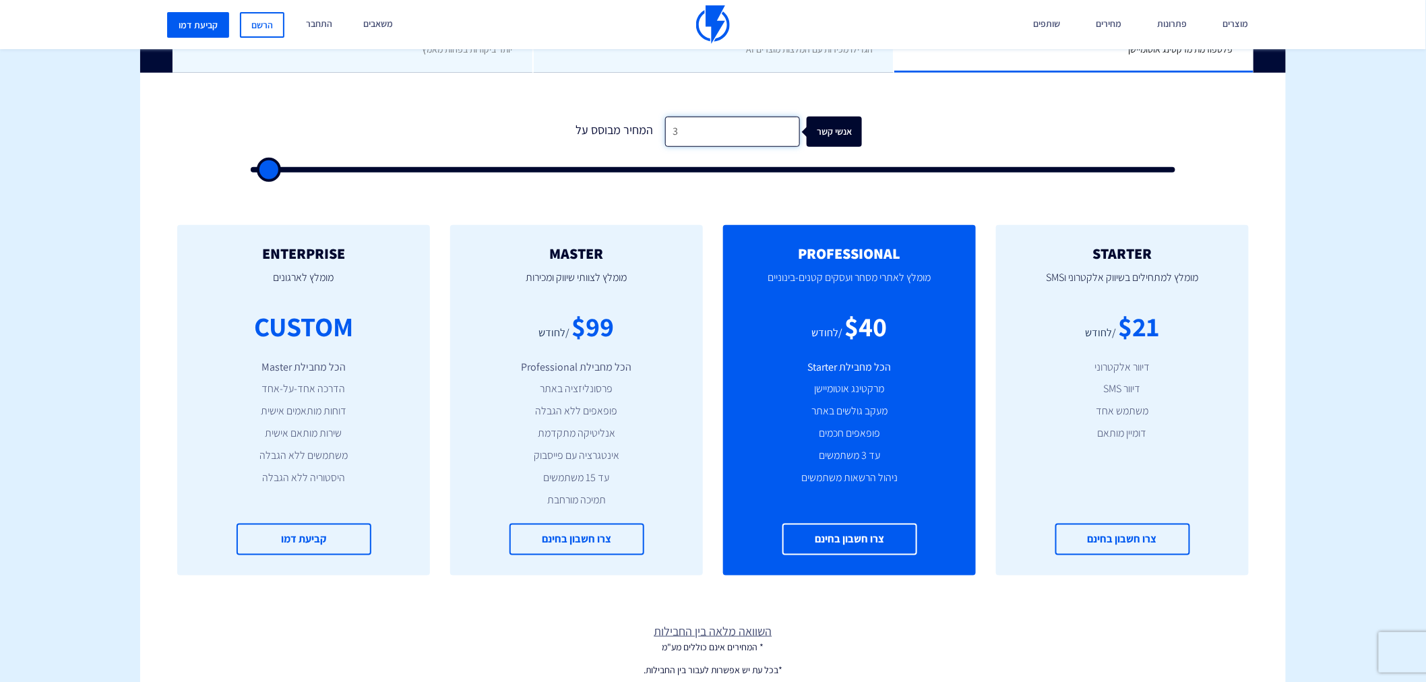
type input "500"
type input "300"
type input "500"
type input "300"
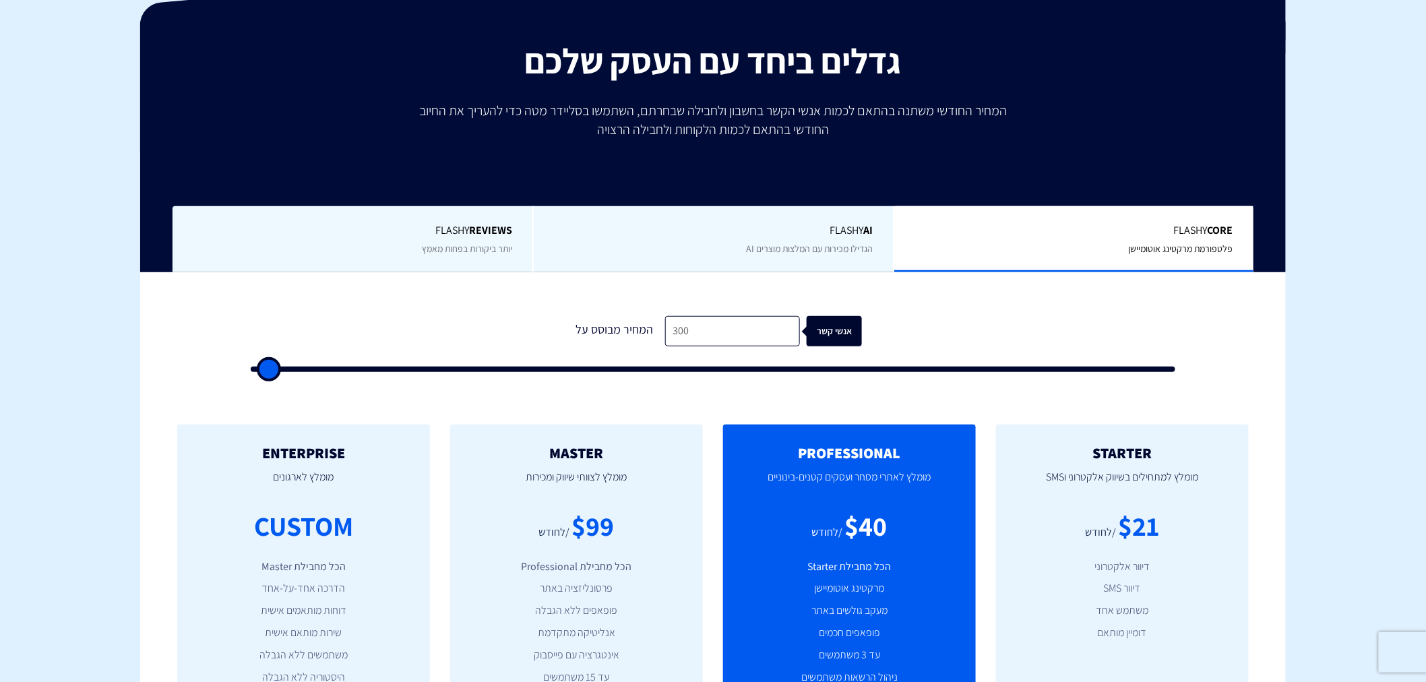
click at [482, 234] on b "REVIEWS" at bounding box center [490, 230] width 43 height 14
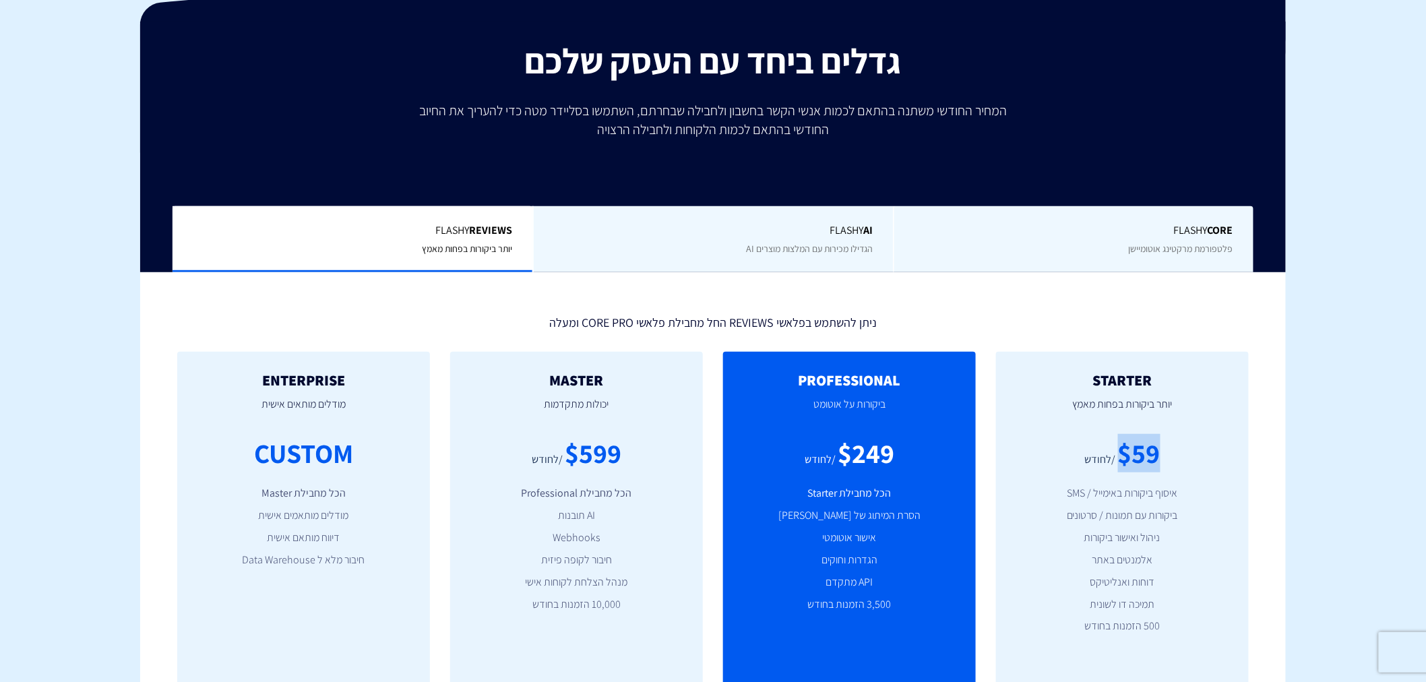
drag, startPoint x: 1122, startPoint y: 450, endPoint x: 1177, endPoint y: 450, distance: 54.6
click at [1177, 450] on div "$59 /לחודש" at bounding box center [1122, 453] width 212 height 38
drag, startPoint x: 1122, startPoint y: 449, endPoint x: 1166, endPoint y: 449, distance: 43.8
click at [1166, 449] on div "$59 /לחודש" at bounding box center [1122, 453] width 212 height 38
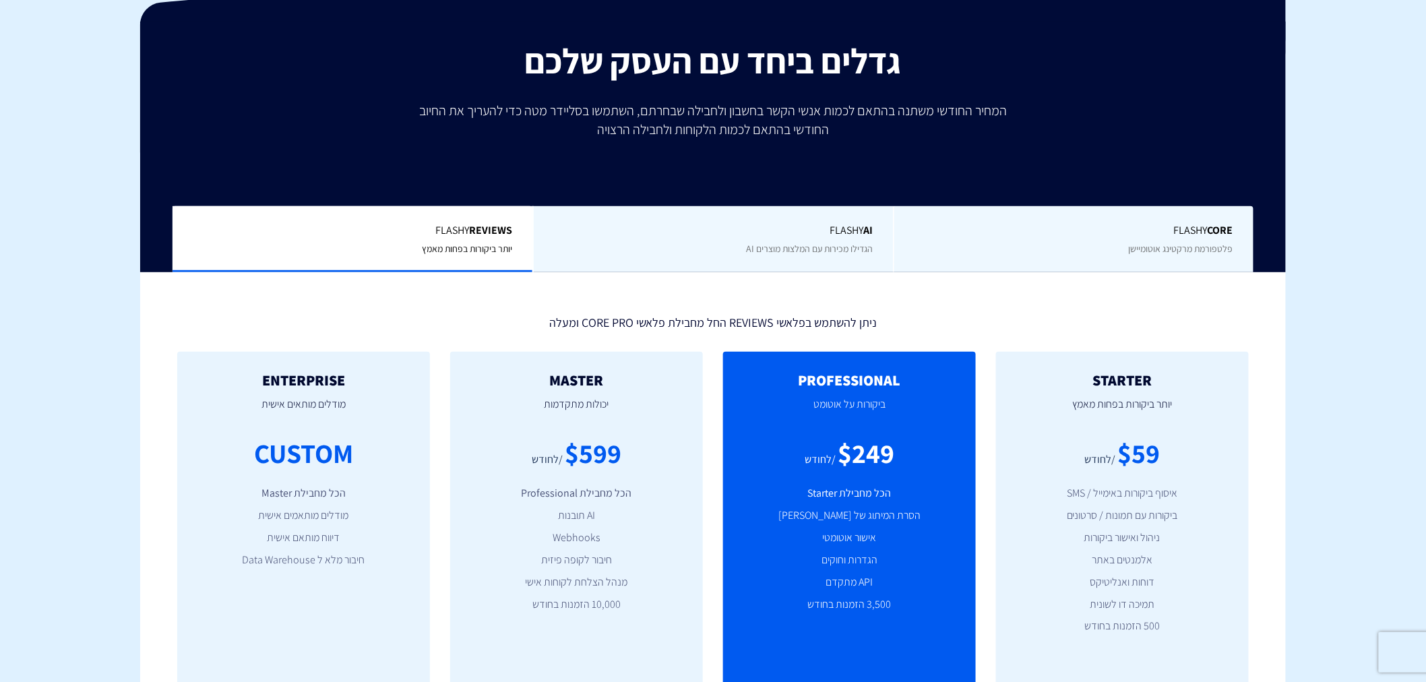
click at [1166, 449] on div "$59 /לחודש" at bounding box center [1122, 453] width 212 height 38
click at [1123, 234] on span "Flashy Core" at bounding box center [1073, 230] width 319 height 15
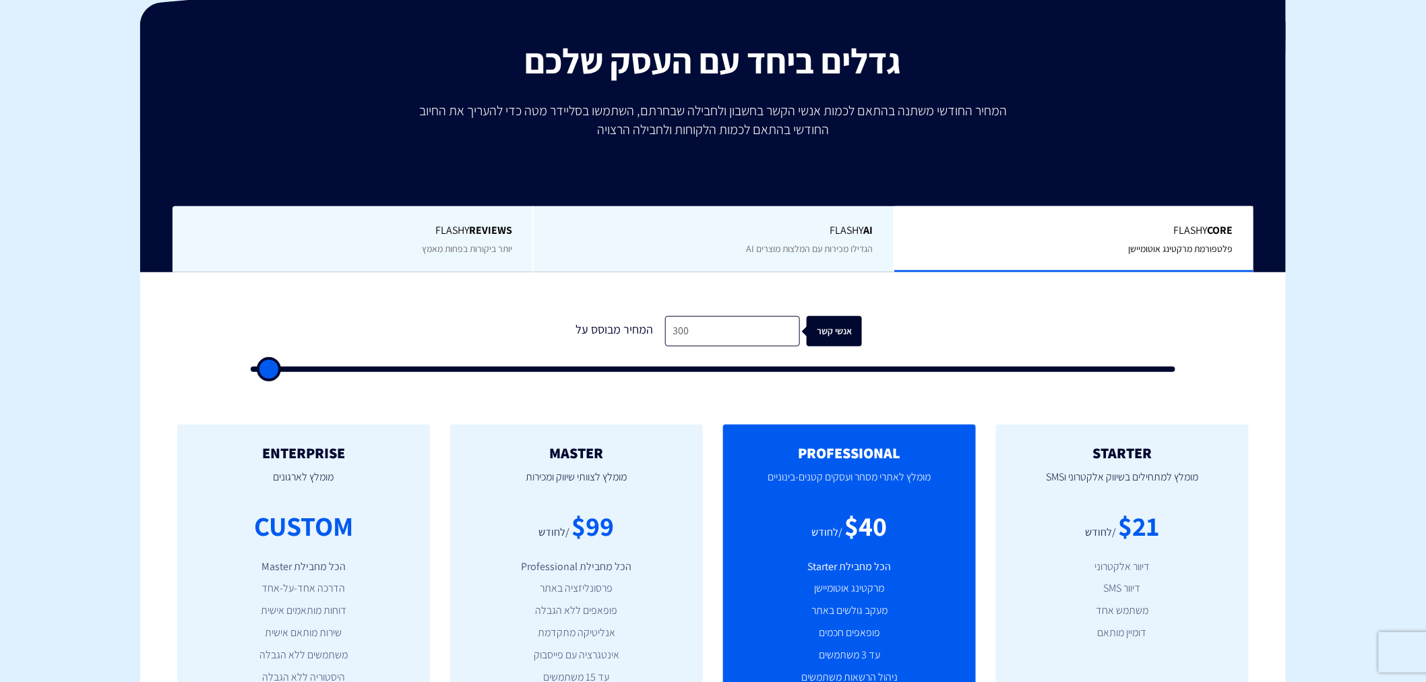
click at [466, 246] on span "יותר ביקורות בפחות מאמץ" at bounding box center [467, 249] width 90 height 12
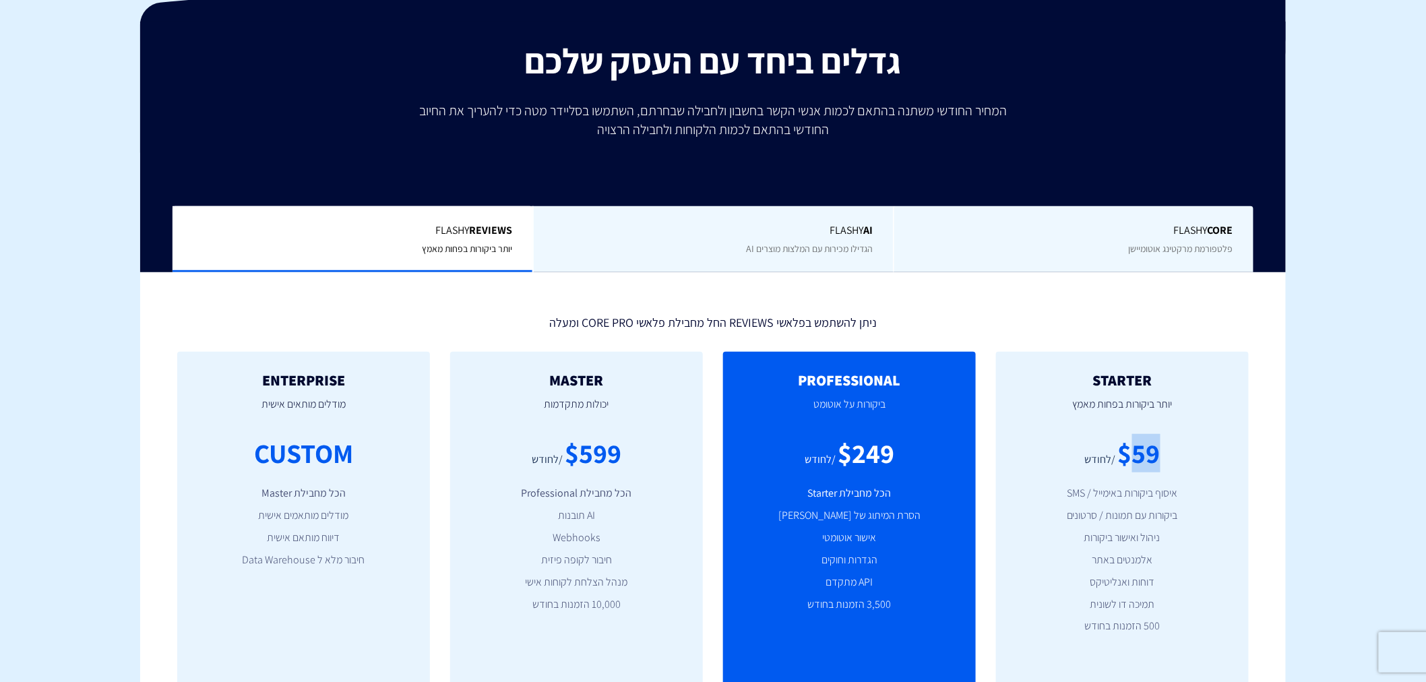
drag, startPoint x: 1135, startPoint y: 451, endPoint x: 1186, endPoint y: 451, distance: 51.9
click at [1186, 451] on div "$59 /לחודש" at bounding box center [1122, 453] width 212 height 38
drag, startPoint x: 1076, startPoint y: 625, endPoint x: 1176, endPoint y: 625, distance: 99.7
click at [1176, 625] on li "500 הזמנות בחודש" at bounding box center [1122, 625] width 212 height 15
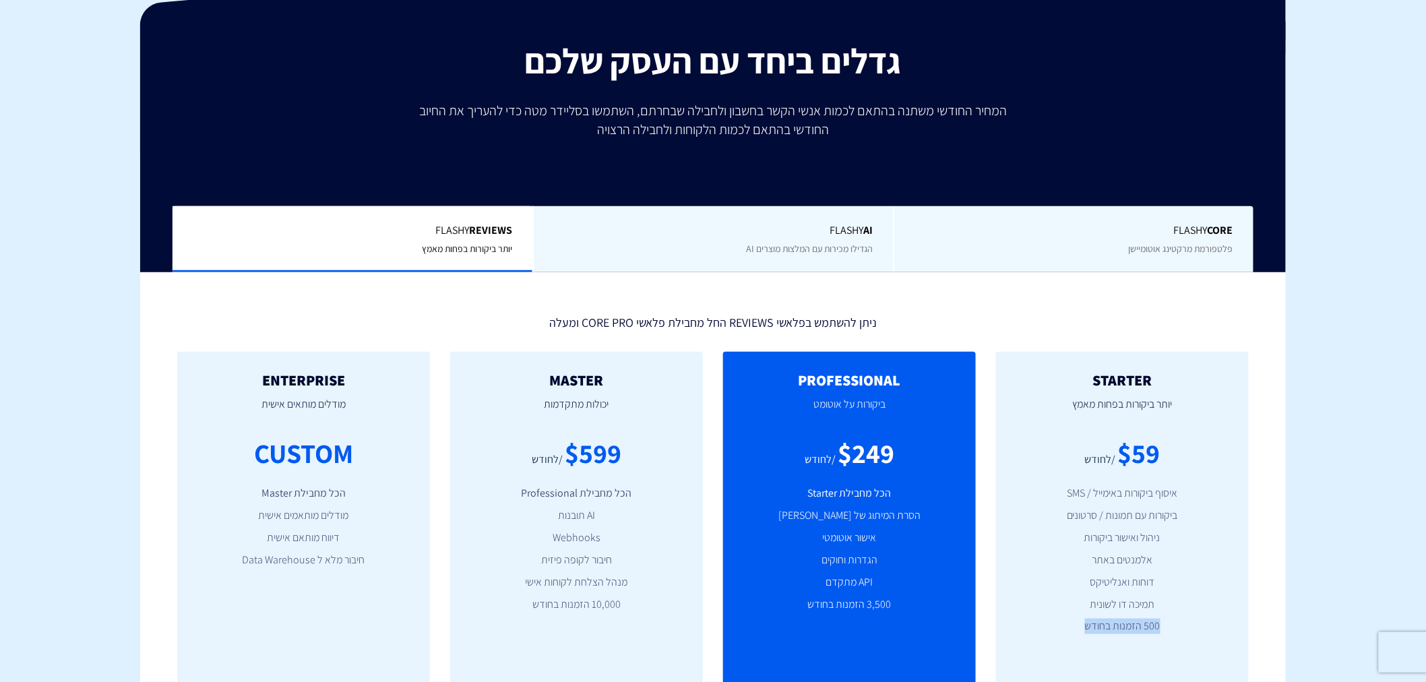
click at [1171, 625] on li "500 הזמנות בחודש" at bounding box center [1122, 625] width 212 height 15
drag, startPoint x: 1144, startPoint y: 450, endPoint x: 1187, endPoint y: 457, distance: 43.6
click at [1153, 451] on div "$59" at bounding box center [1139, 453] width 42 height 38
click at [1038, 243] on div "Flashy Core פלטפורמת מרקטינג אוטומיישן" at bounding box center [1073, 239] width 360 height 67
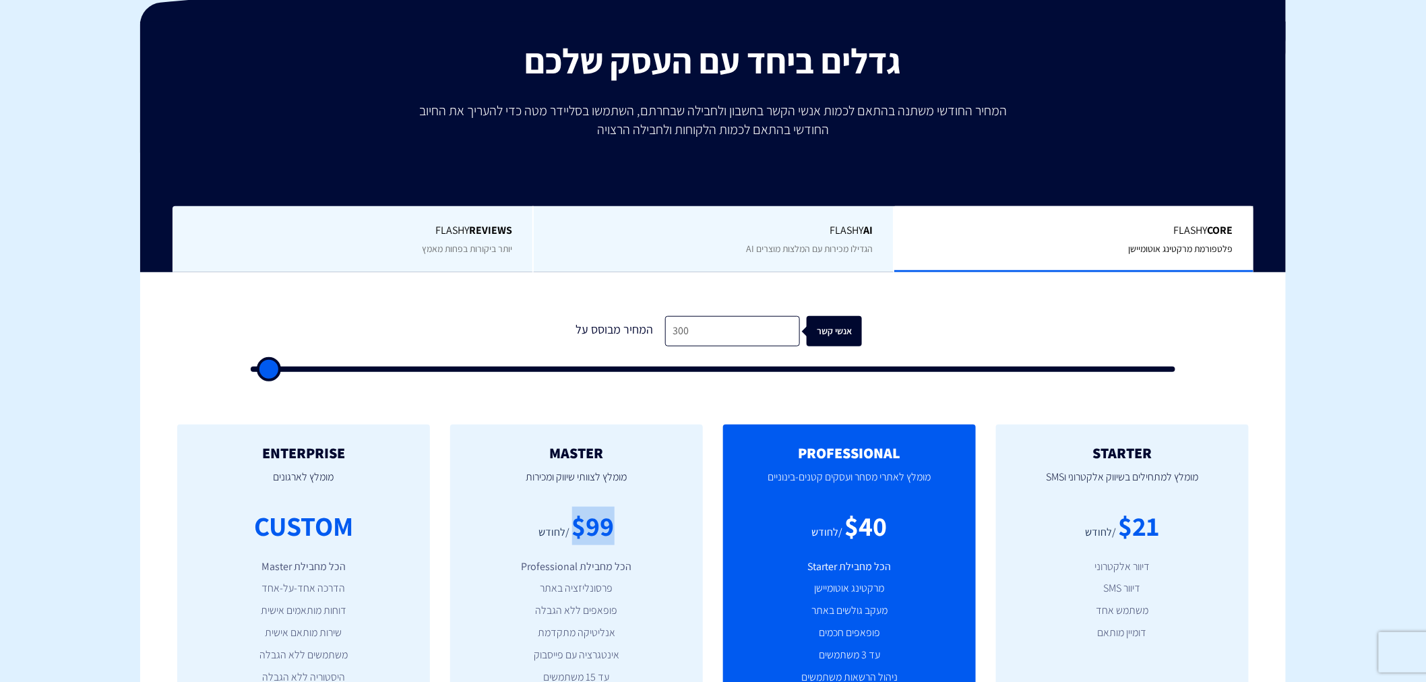
drag, startPoint x: 585, startPoint y: 523, endPoint x: 612, endPoint y: 523, distance: 26.9
click at [612, 523] on div "$99" at bounding box center [593, 526] width 42 height 38
click at [613, 523] on div "$99" at bounding box center [593, 526] width 42 height 38
click at [455, 210] on div "Flashy REVIEWS יותר ביקורות בפחות מאמץ" at bounding box center [352, 239] width 360 height 67
